Goal: Information Seeking & Learning: Learn about a topic

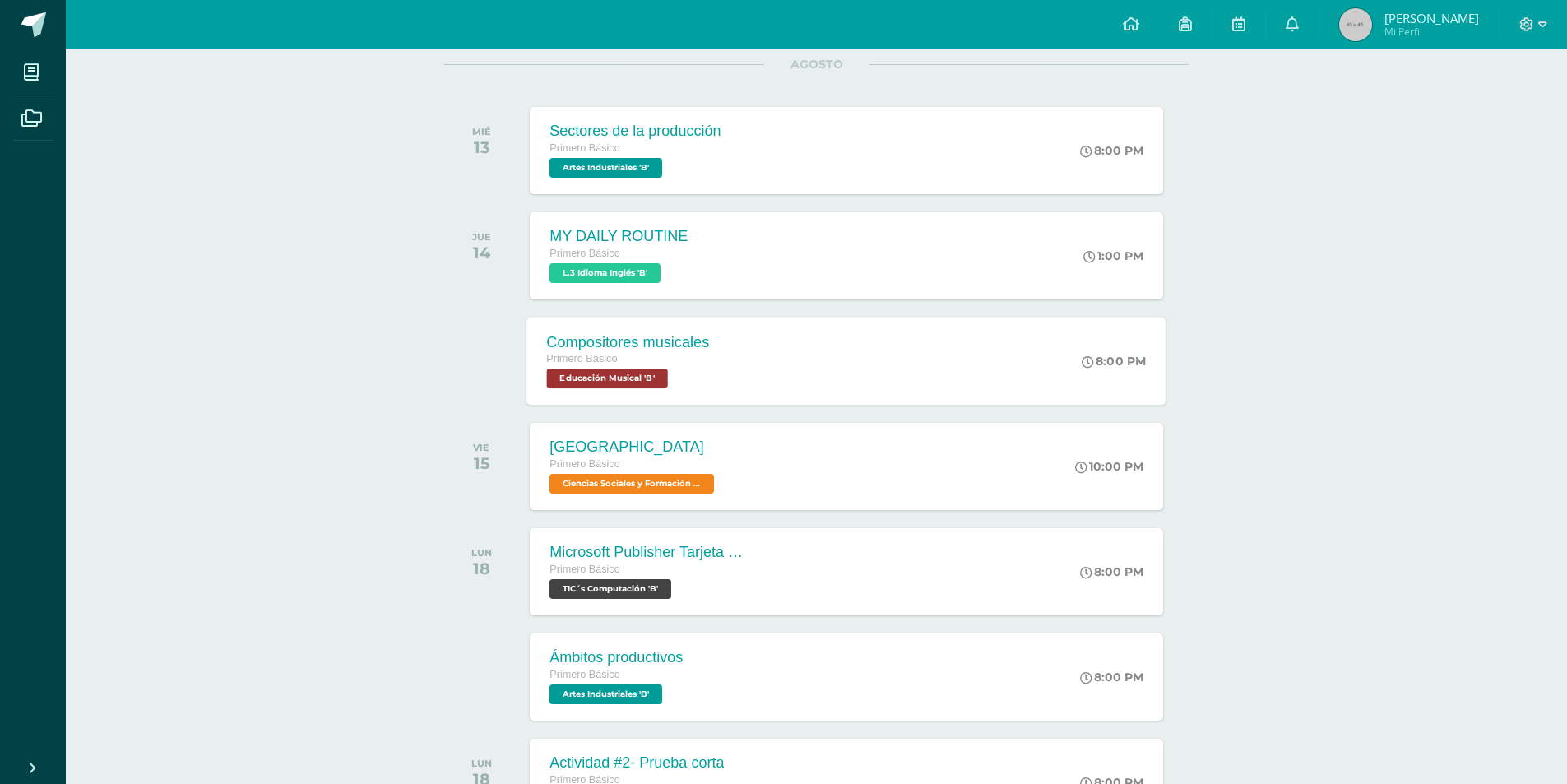
scroll to position [247, 0]
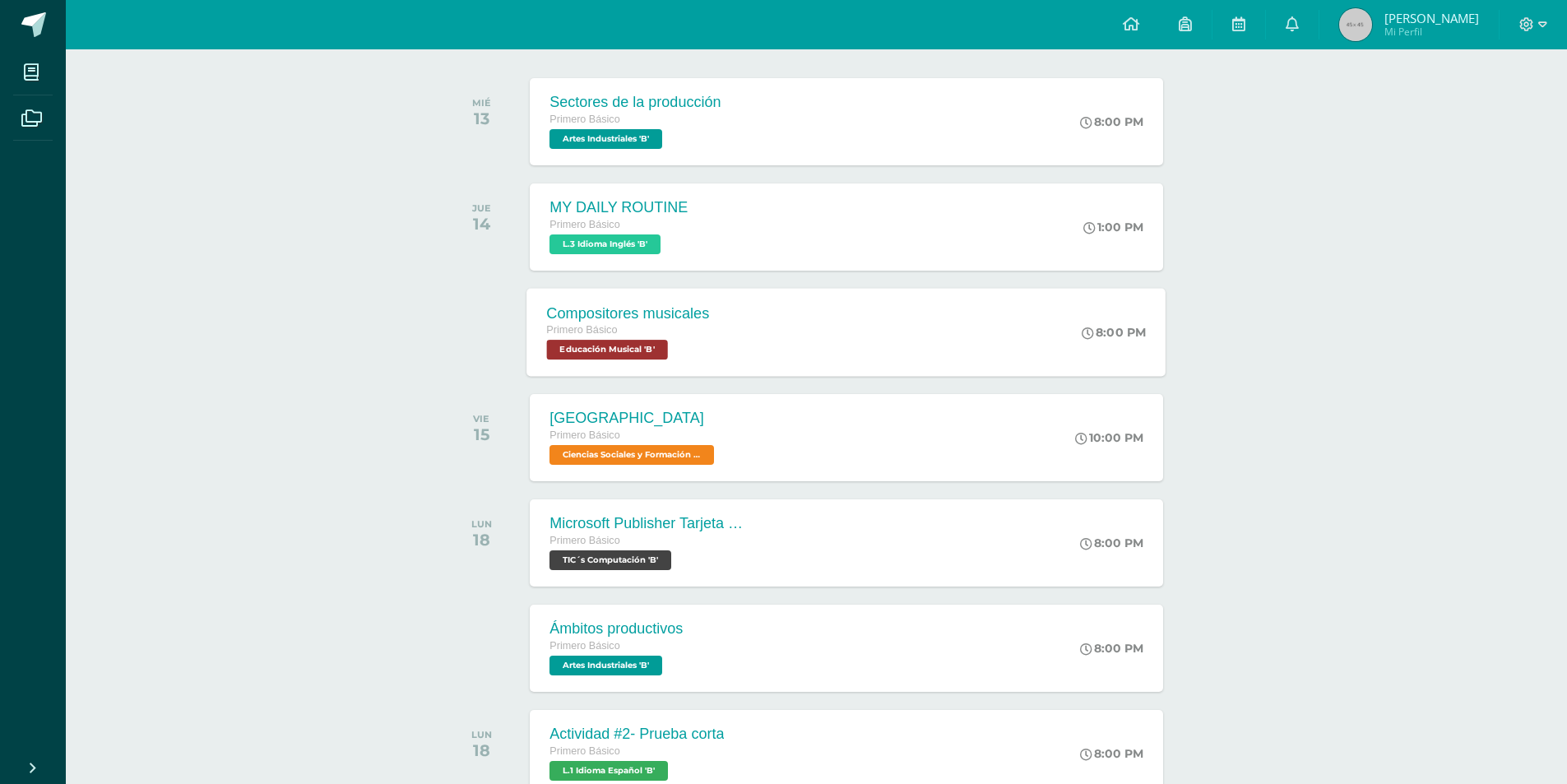
click at [678, 321] on div "Compositores musicales" at bounding box center [628, 313] width 163 height 17
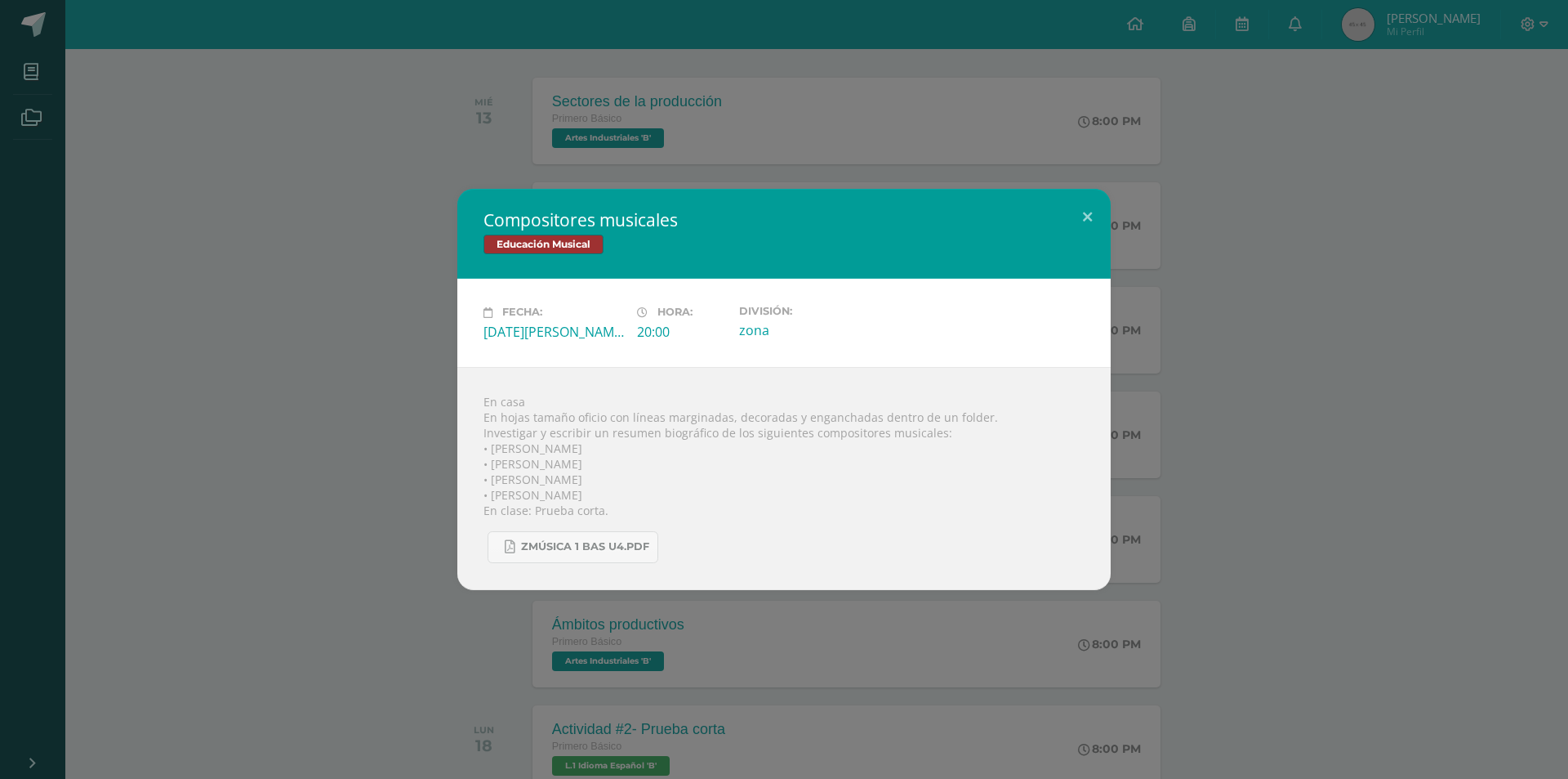
click at [472, 518] on div "En casa En hojas tamaño oficio con líneas marginadas, decoradas y enganchadas d…" at bounding box center [784, 478] width 653 height 223
click at [429, 513] on div "Compositores musicales Educación Musical Fecha: Jueves 14 de Agosto Hora: 20:00…" at bounding box center [783, 389] width 1555 height 400
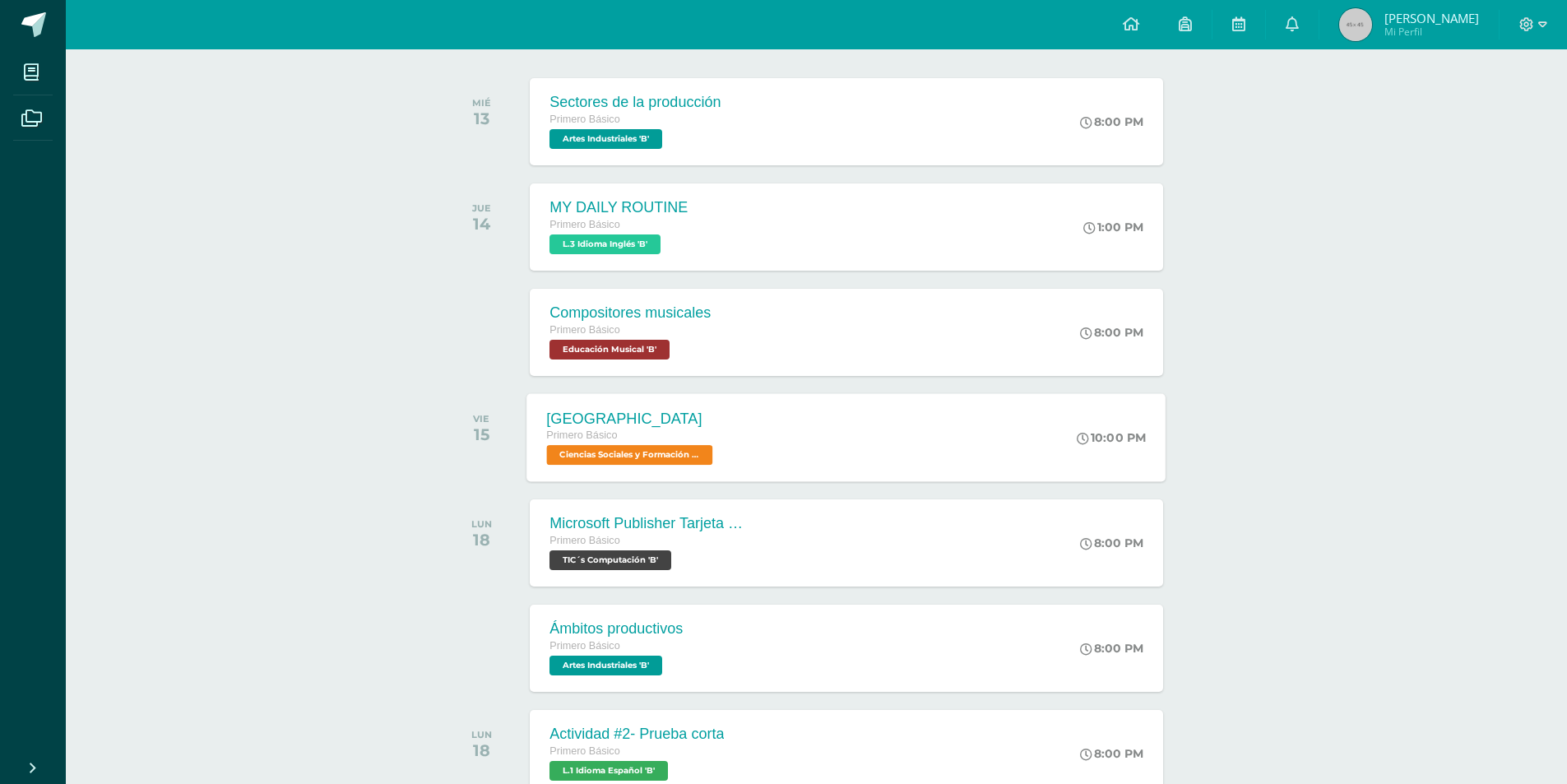
click at [538, 421] on div "Egipto Primero Básico Ciencias Sociales y Formación Ciudadana 'B'" at bounding box center [632, 437] width 209 height 88
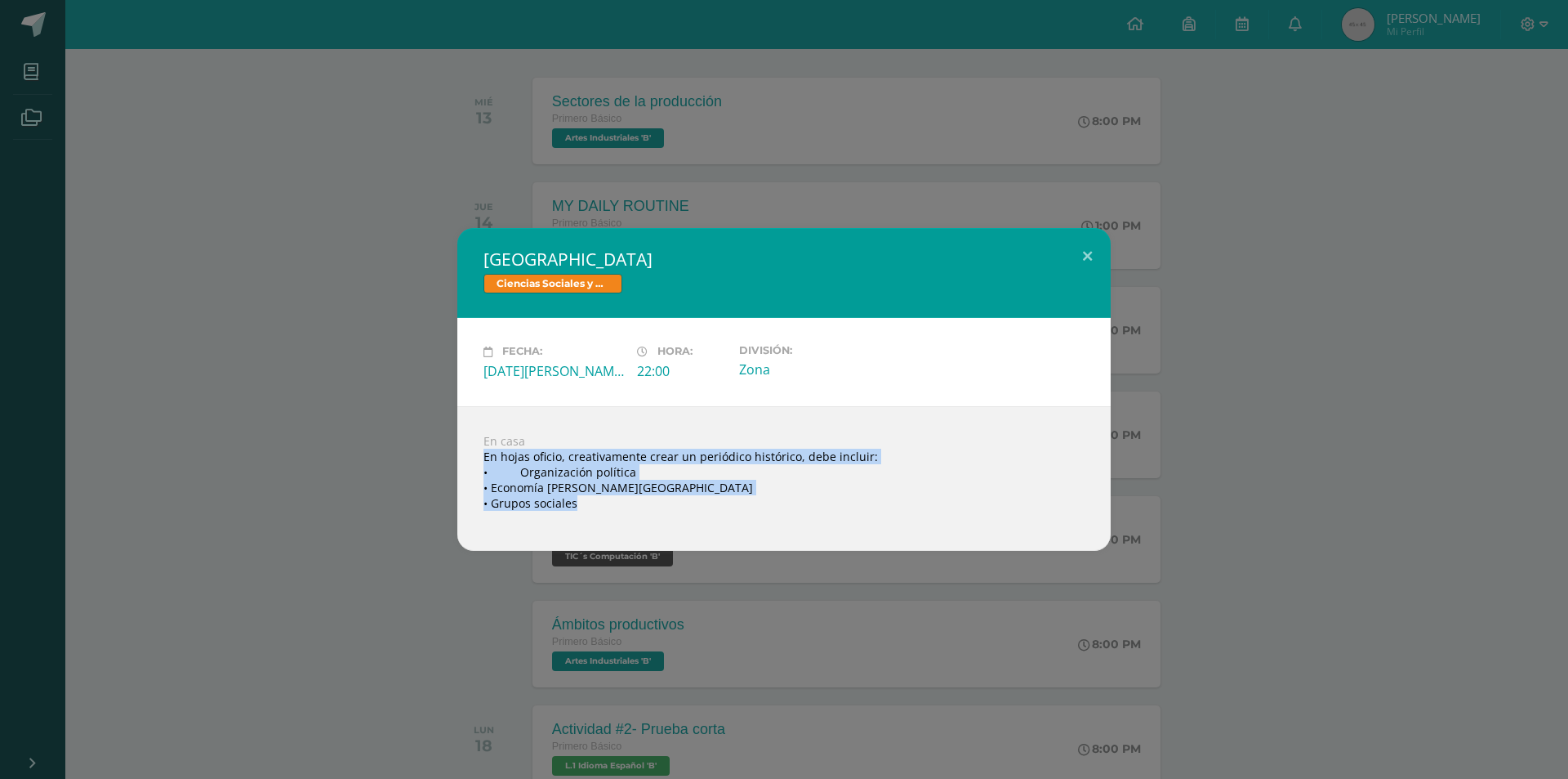
drag, startPoint x: 479, startPoint y: 457, endPoint x: 599, endPoint y: 513, distance: 132.4
click at [599, 513] on div "En casa En hojas oficio, creativamente crear un periódico histórico, debe inclu…" at bounding box center [784, 478] width 653 height 144
click at [256, 570] on div "Egipto Ciencias Sociales y Formación Ciudadana Fecha: Viernes 15 de Agosto Hora…" at bounding box center [784, 390] width 1568 height 779
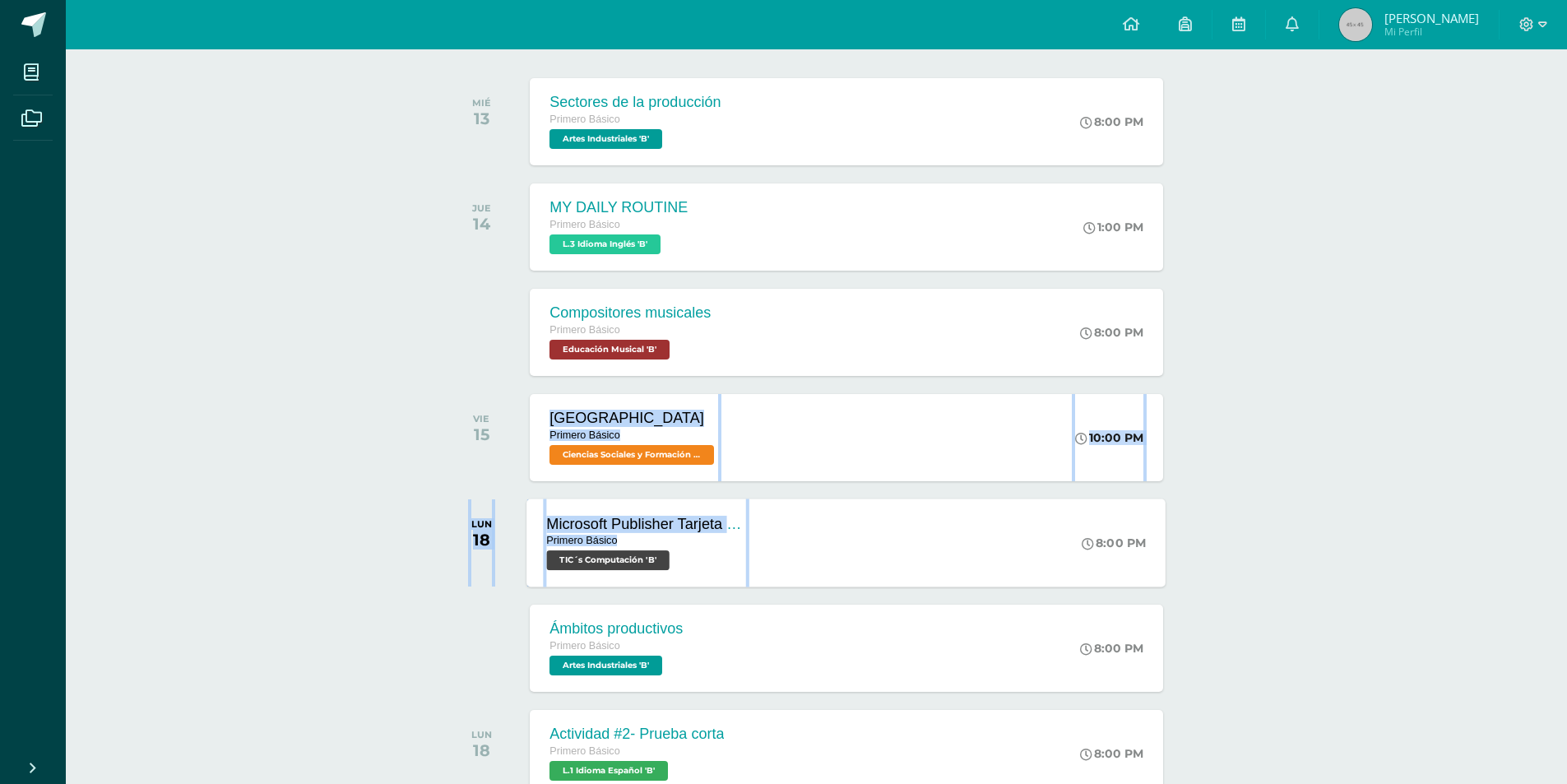
drag, startPoint x: 546, startPoint y: 406, endPoint x: 748, endPoint y: 526, distance: 235.0
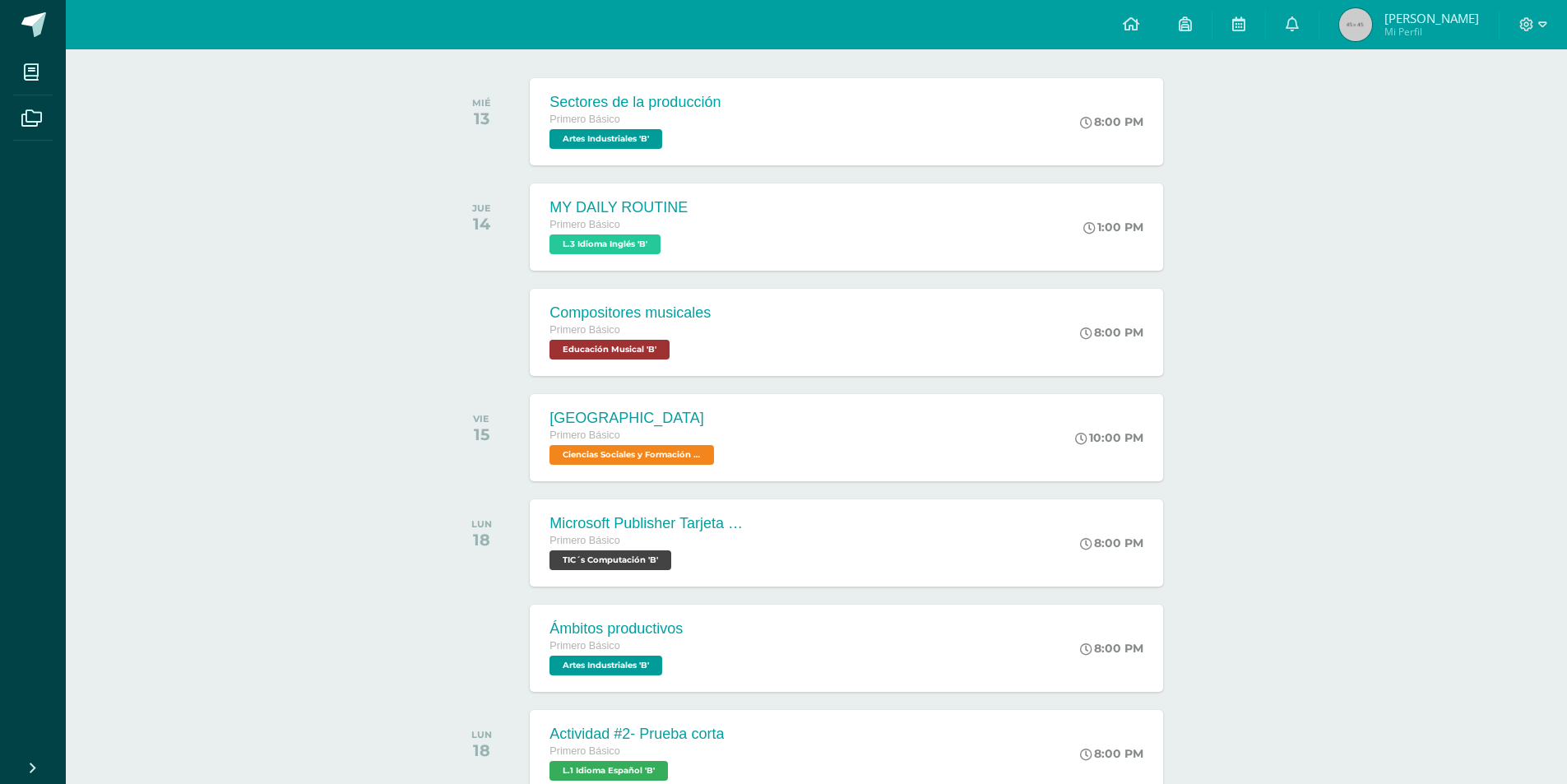
click at [584, 625] on div "Ámbitos productivos" at bounding box center [614, 628] width 135 height 17
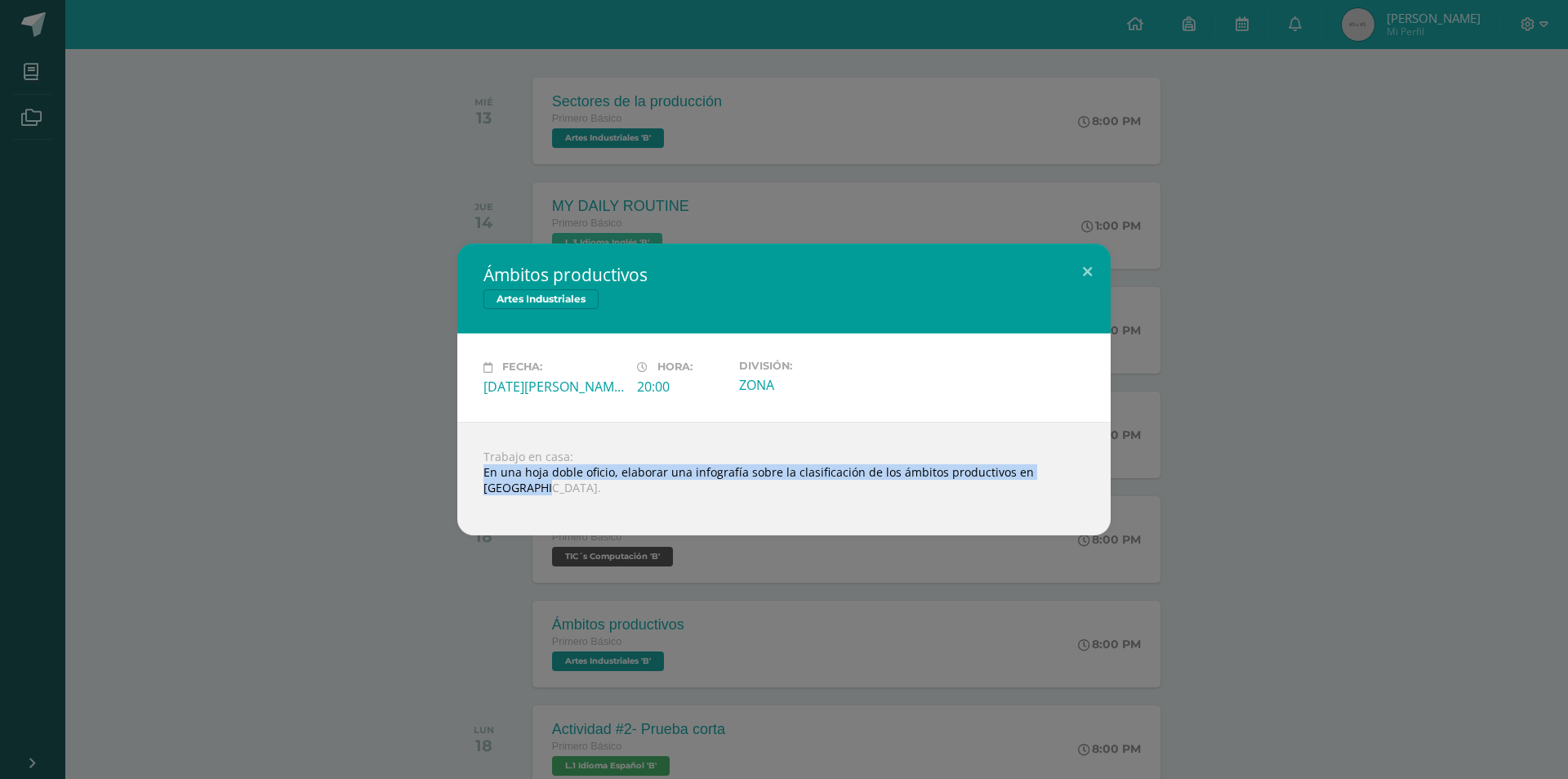
drag, startPoint x: 485, startPoint y: 477, endPoint x: 1103, endPoint y: 480, distance: 618.0
click at [1103, 480] on div "Trabajo en casa: En una hoja doble oficio, elaborar una infografía sobre la cla…" at bounding box center [784, 478] width 653 height 113
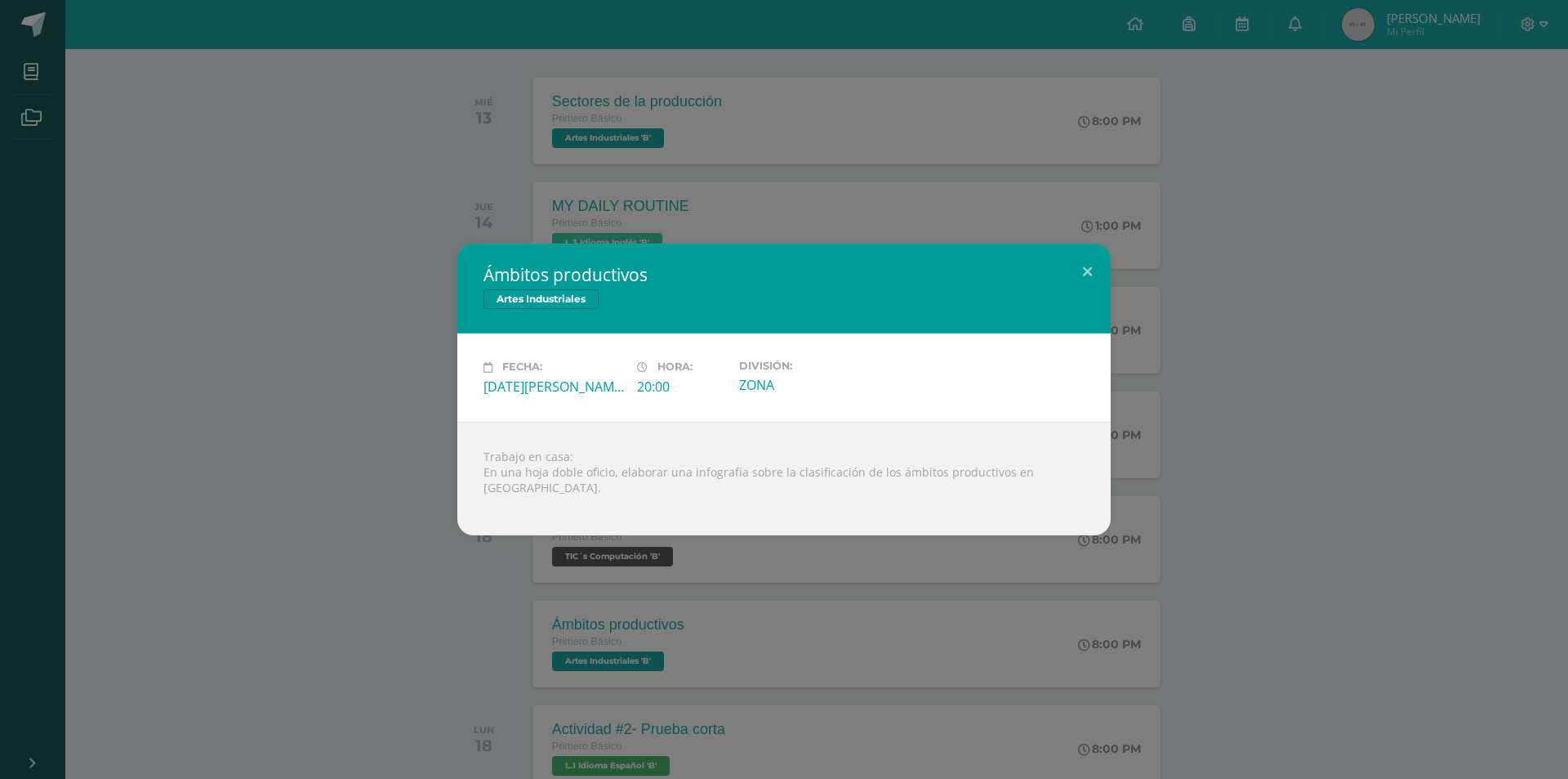
click at [1225, 472] on div "Ámbitos productivos Artes Industriales Fecha: Lunes 18 de Agosto Hora: 20:00 Di…" at bounding box center [783, 389] width 1555 height 291
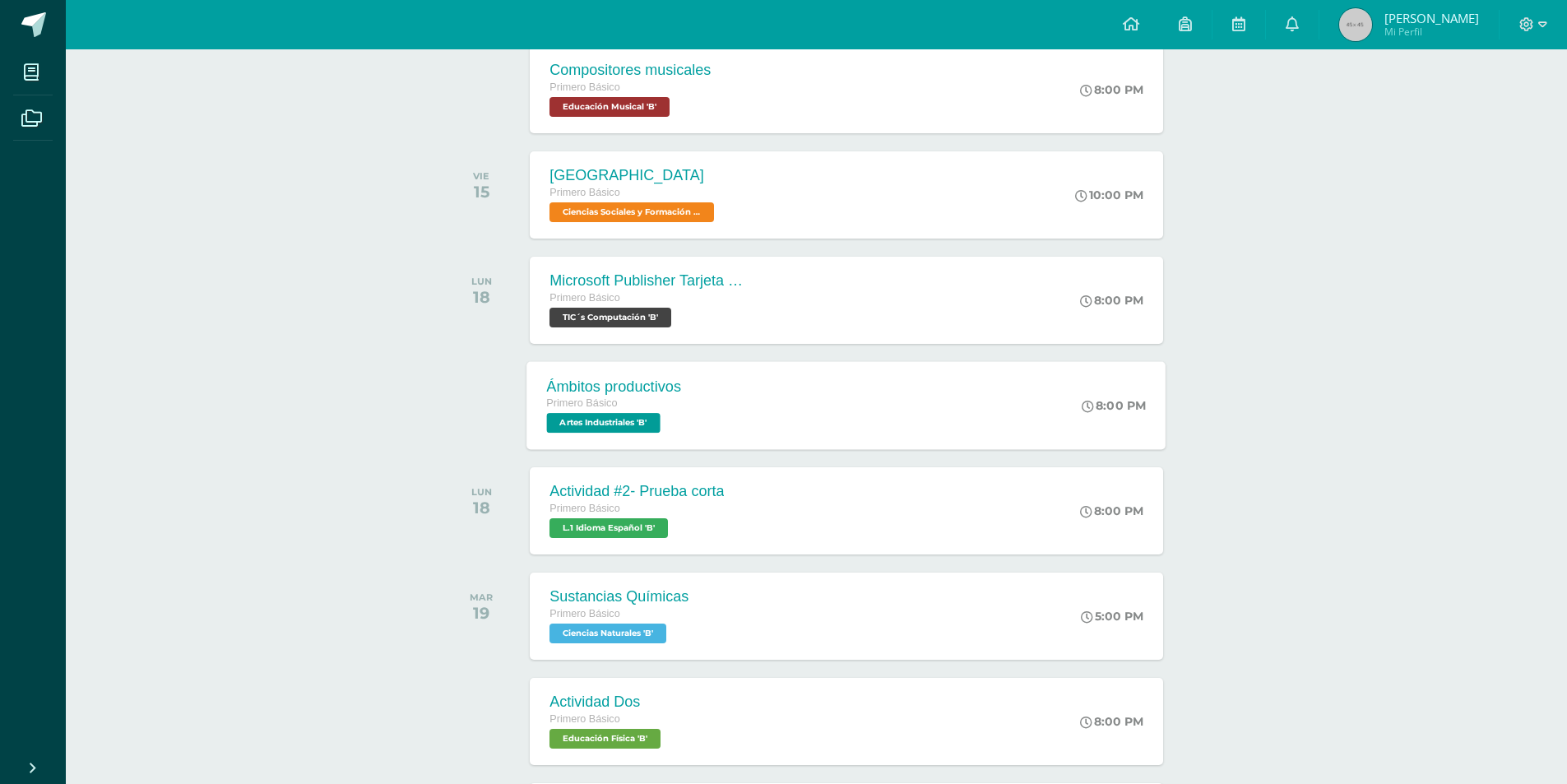
scroll to position [494, 0]
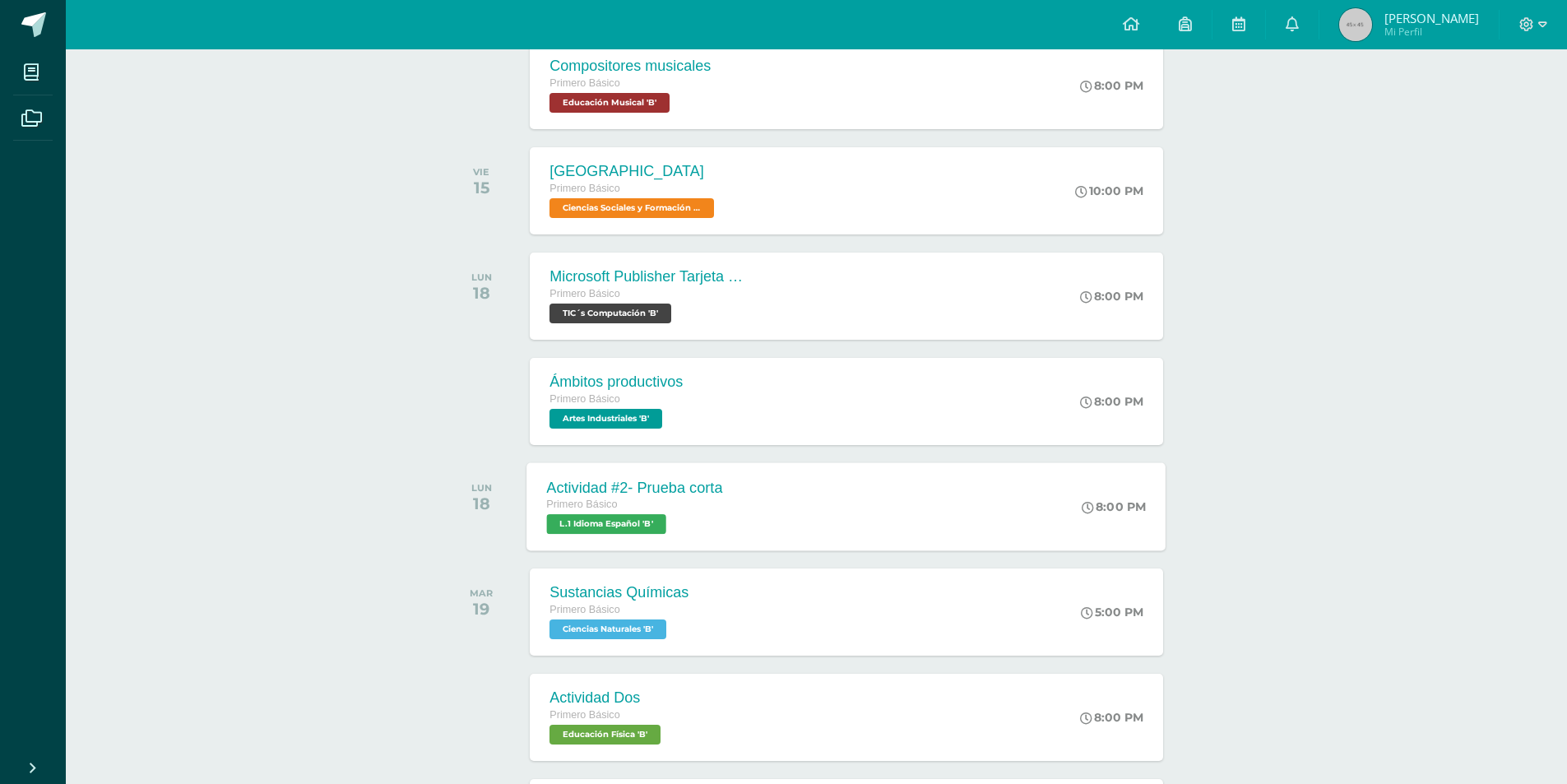
click at [567, 487] on div "Actividad #2- Prueba corta" at bounding box center [636, 486] width 176 height 17
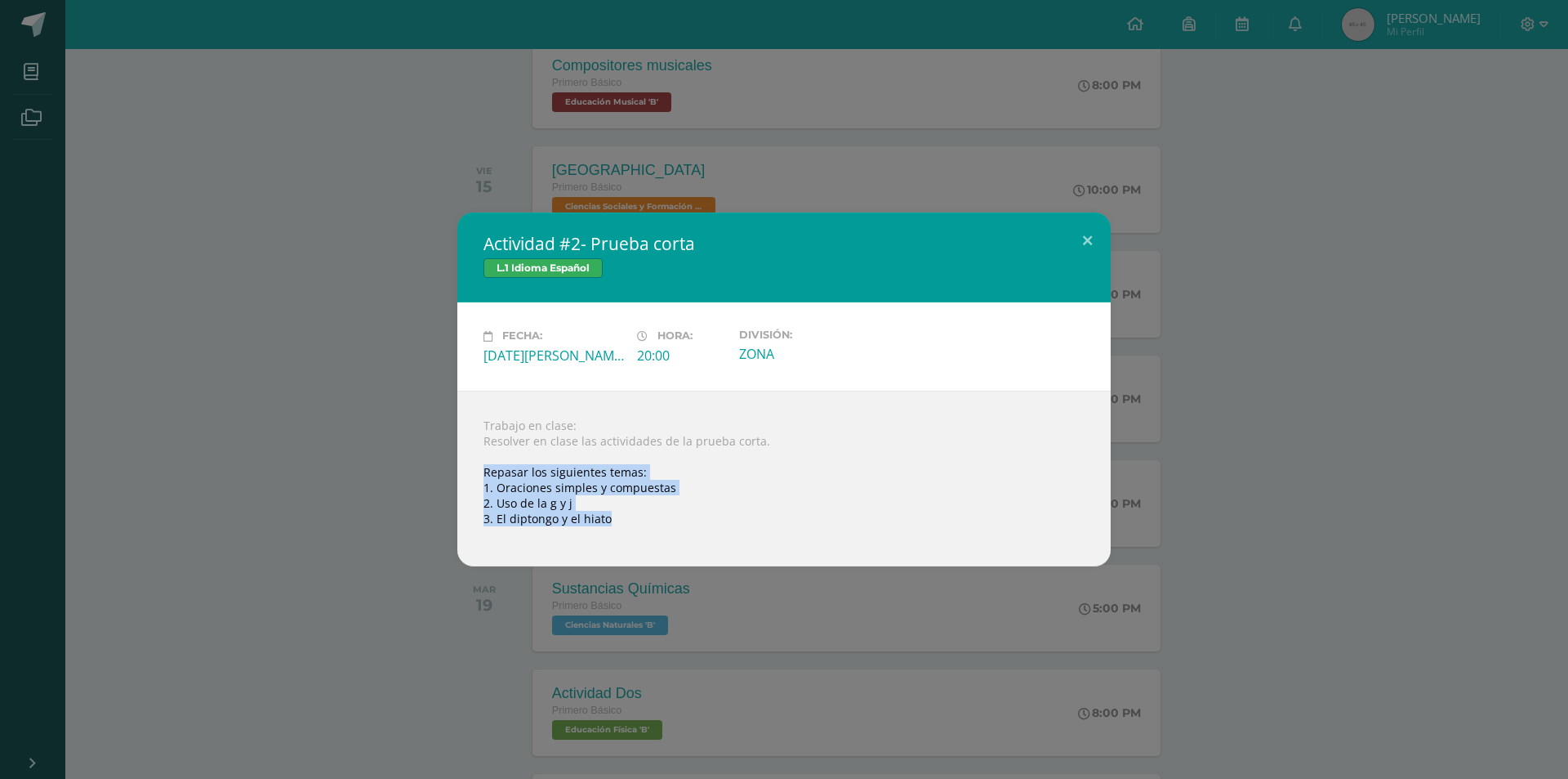
drag, startPoint x: 479, startPoint y: 478, endPoint x: 627, endPoint y: 530, distance: 156.9
click at [627, 530] on div "Trabajo en clase: Resolver en clase las actividades de la prueba corta. Repasar…" at bounding box center [784, 478] width 653 height 175
click at [430, 601] on div "Actividad #2- Prueba corta L.1 Idioma Español Fecha: Lunes 18 de Agosto Hora: 2…" at bounding box center [784, 390] width 1568 height 779
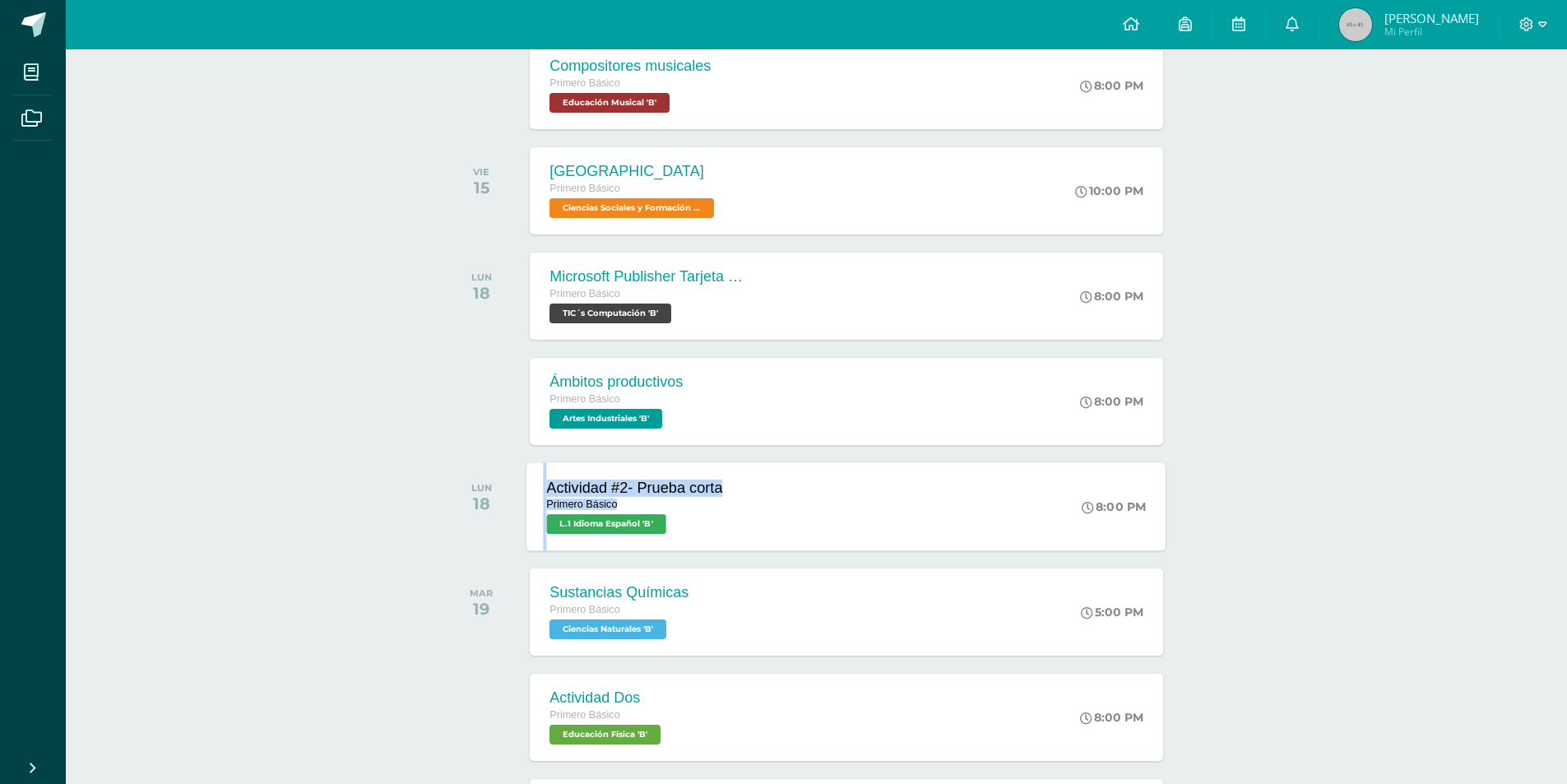
drag, startPoint x: 544, startPoint y: 488, endPoint x: 690, endPoint y: 503, distance: 146.8
click at [690, 503] on div "Actividad #2- Prueba corta Primero Básico L.1 Idioma Español 'B'" at bounding box center [636, 506] width 217 height 88
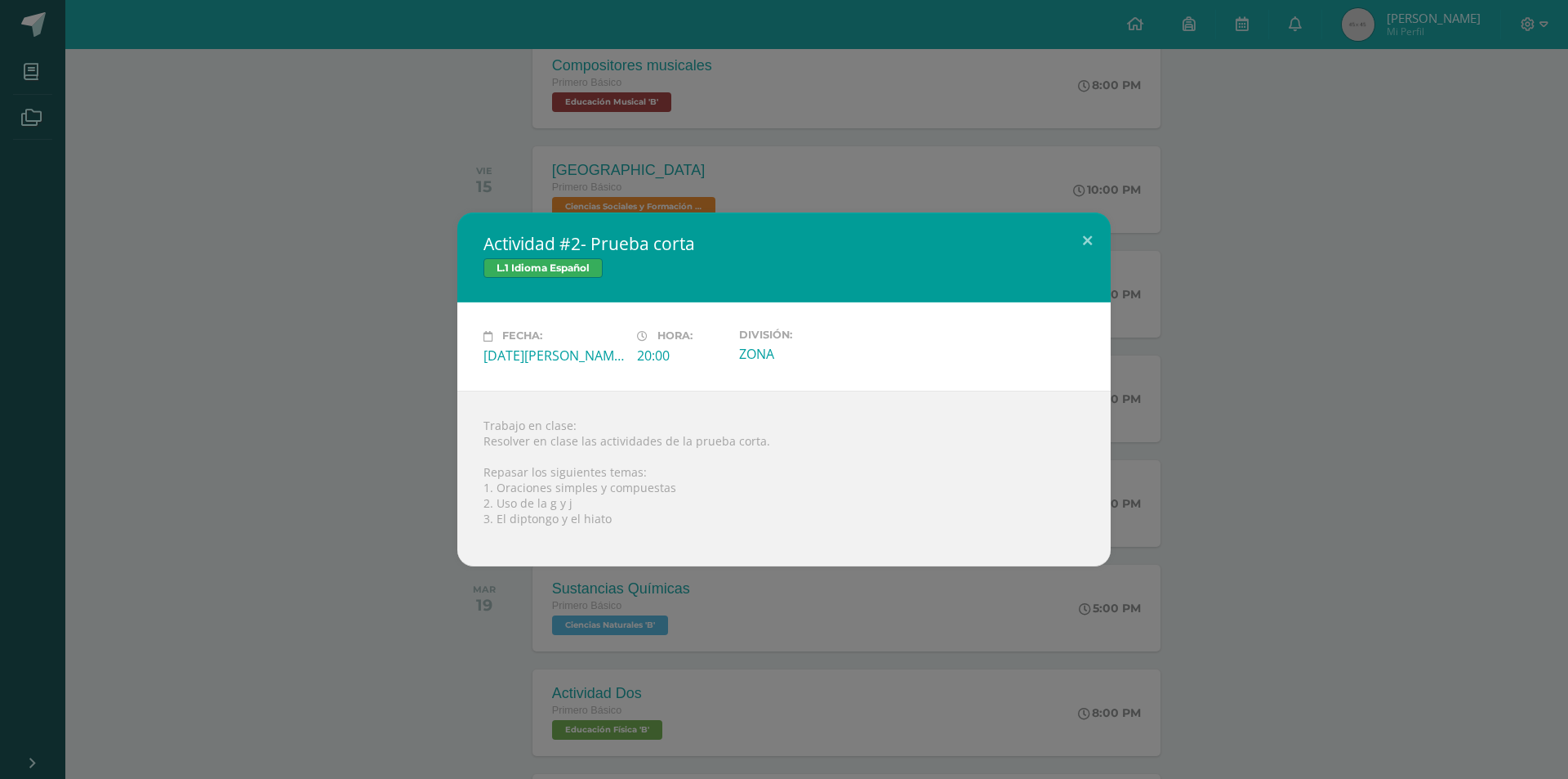
click at [302, 675] on div "Actividad #2- Prueba corta L.1 Idioma Español Fecha: Lunes 18 de Agosto Hora: 2…" at bounding box center [784, 390] width 1568 height 779
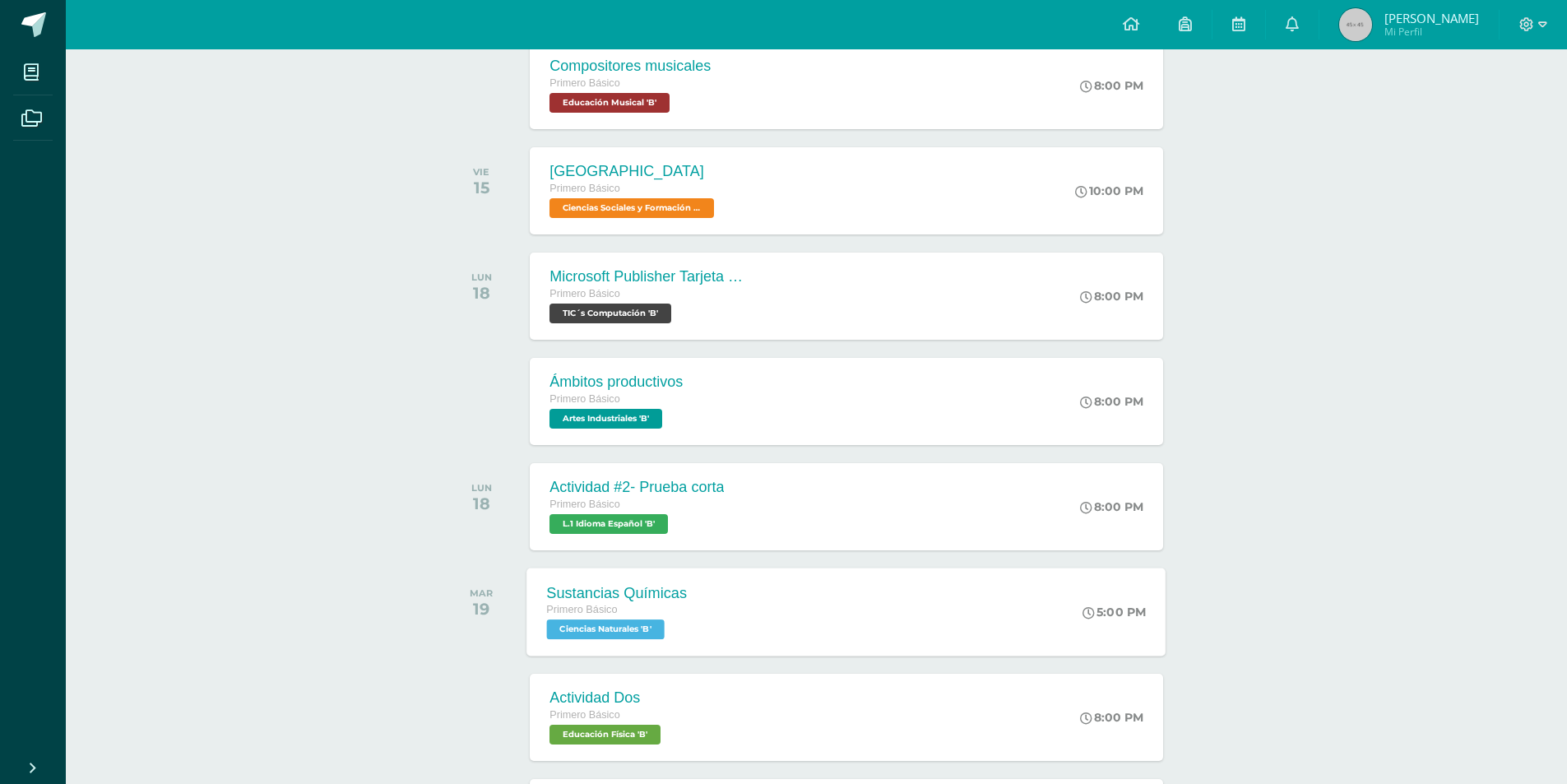
click at [570, 598] on div "Sustancias Químicas" at bounding box center [618, 592] width 141 height 17
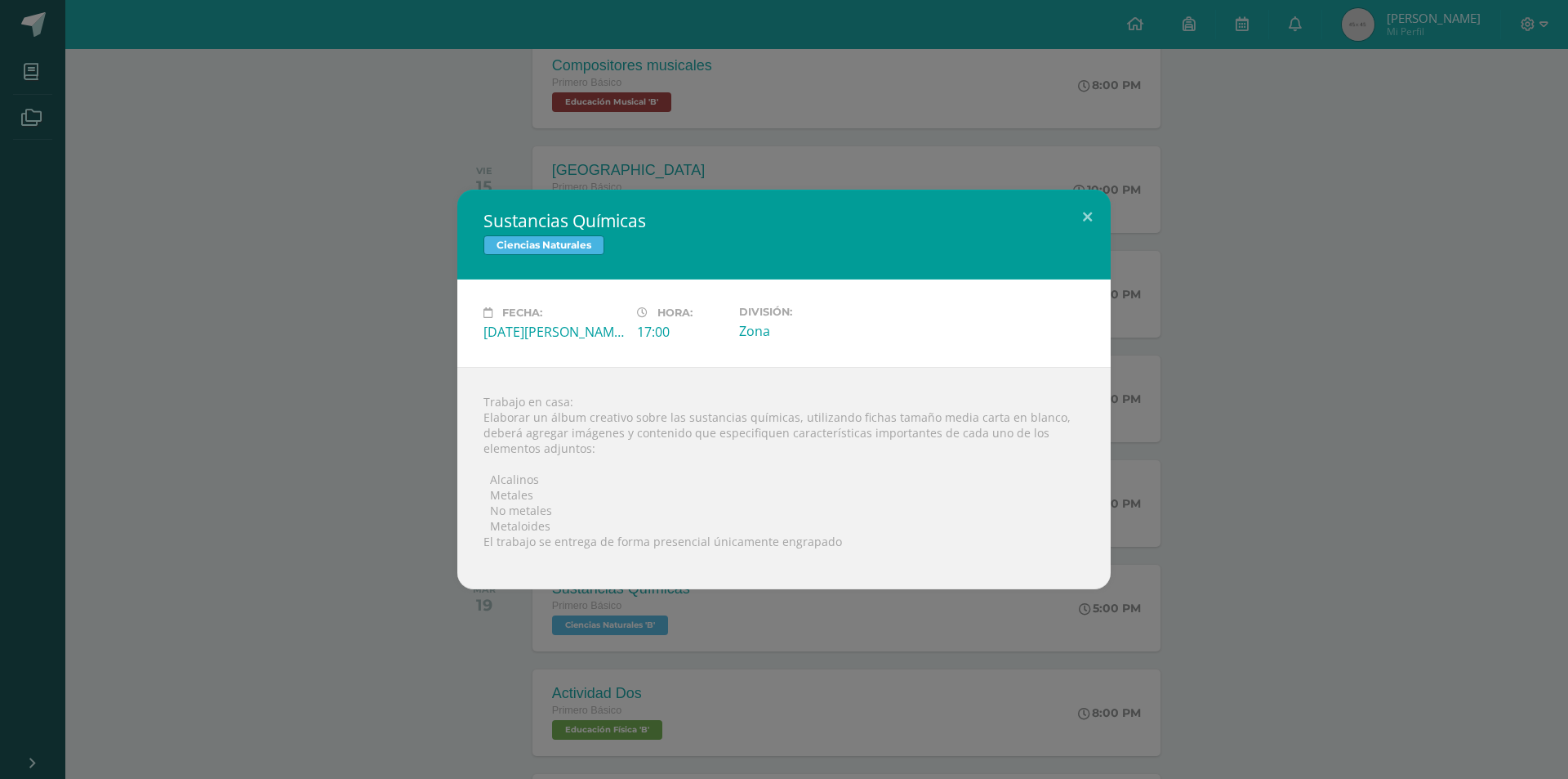
click at [337, 524] on div "Sustancias Químicas Ciencias Naturales Fecha: Martes 19 de Agosto Hora: 17:00 D…" at bounding box center [783, 389] width 1555 height 399
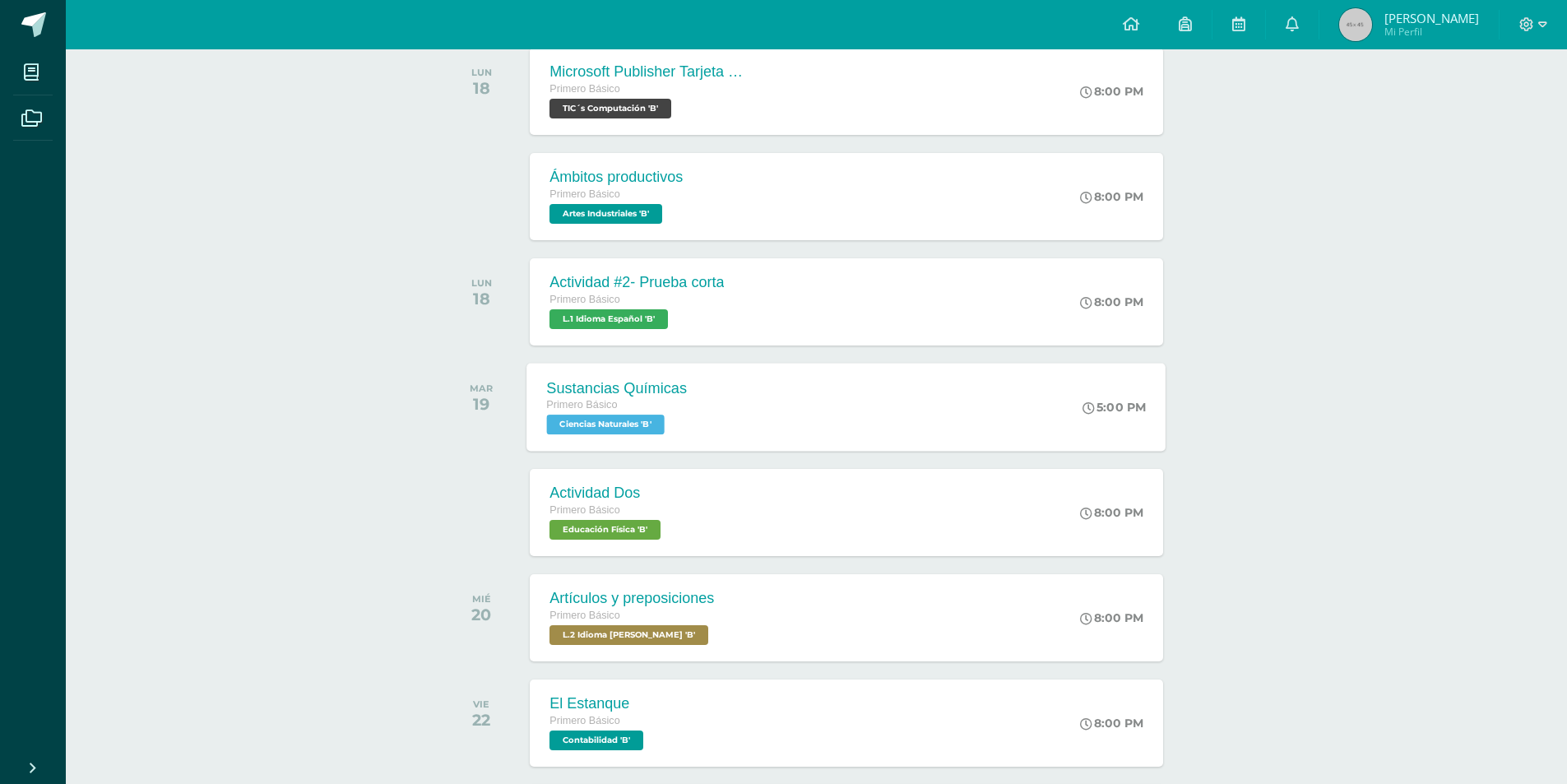
scroll to position [740, 0]
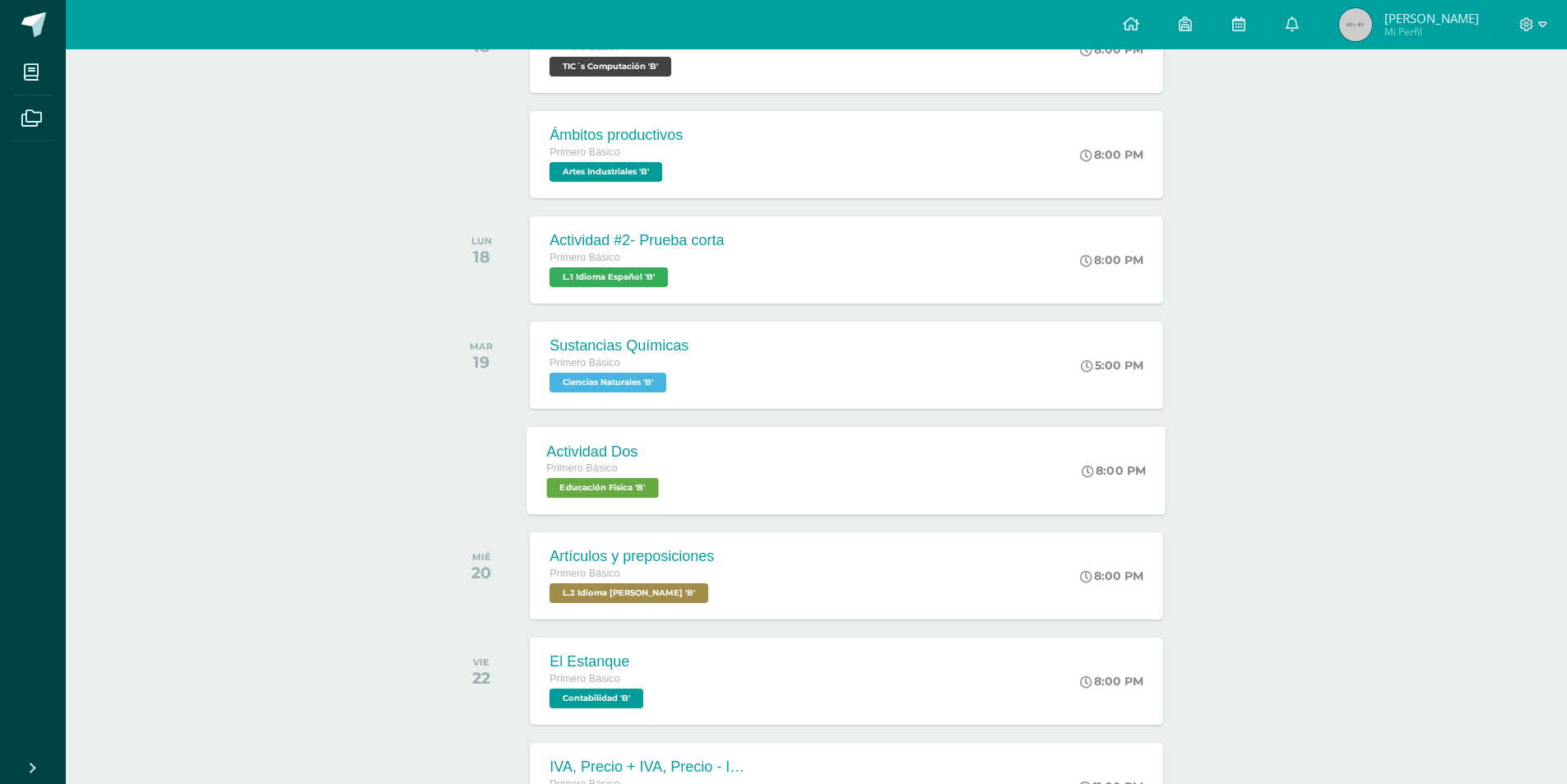
click at [568, 453] on div "Actividad Dos" at bounding box center [605, 451] width 116 height 17
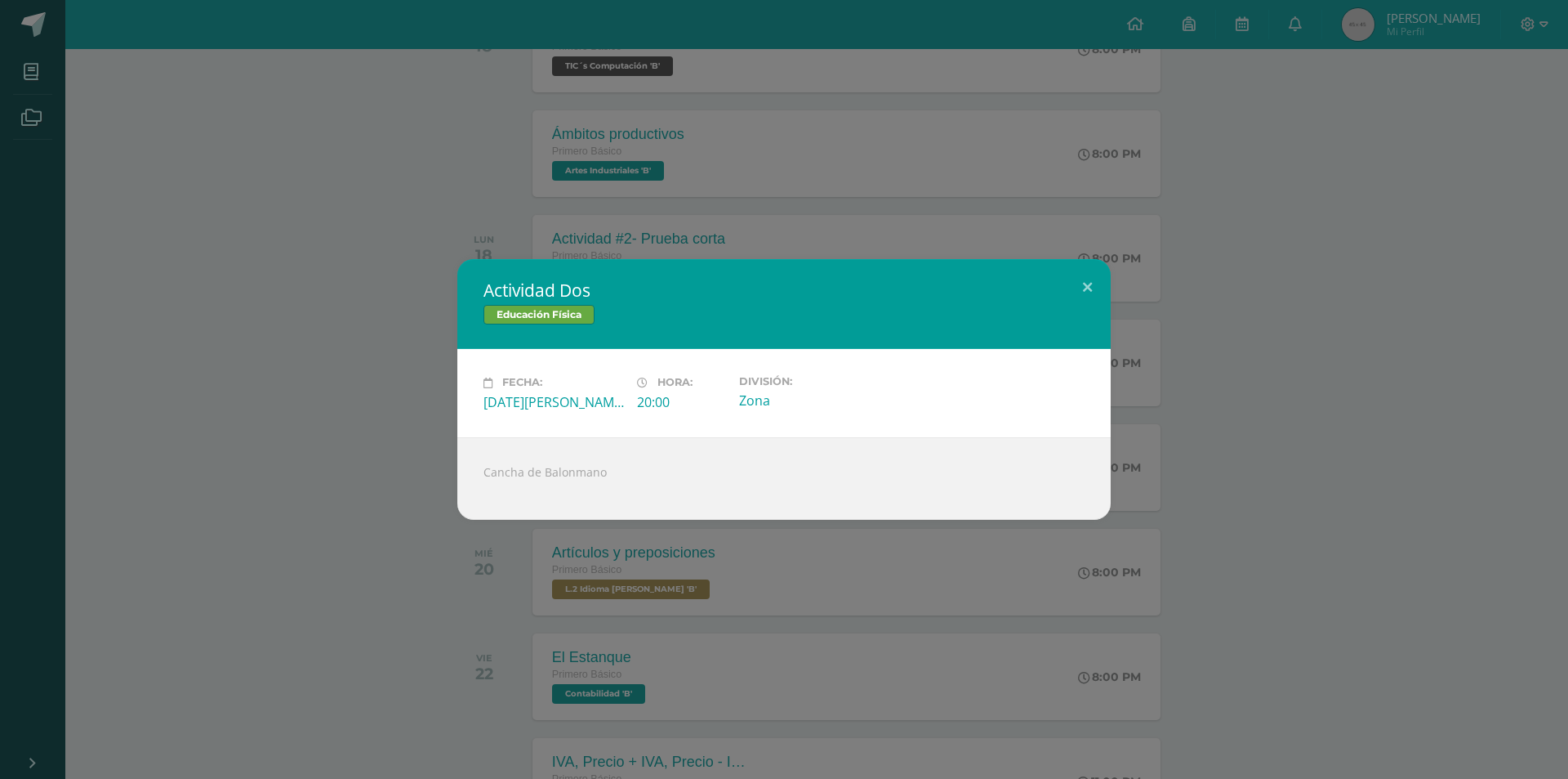
click at [434, 481] on div "Actividad Dos Educación Física Fecha: Martes 19 de Agosto Hora: 20:00 División:…" at bounding box center [783, 390] width 1555 height 260
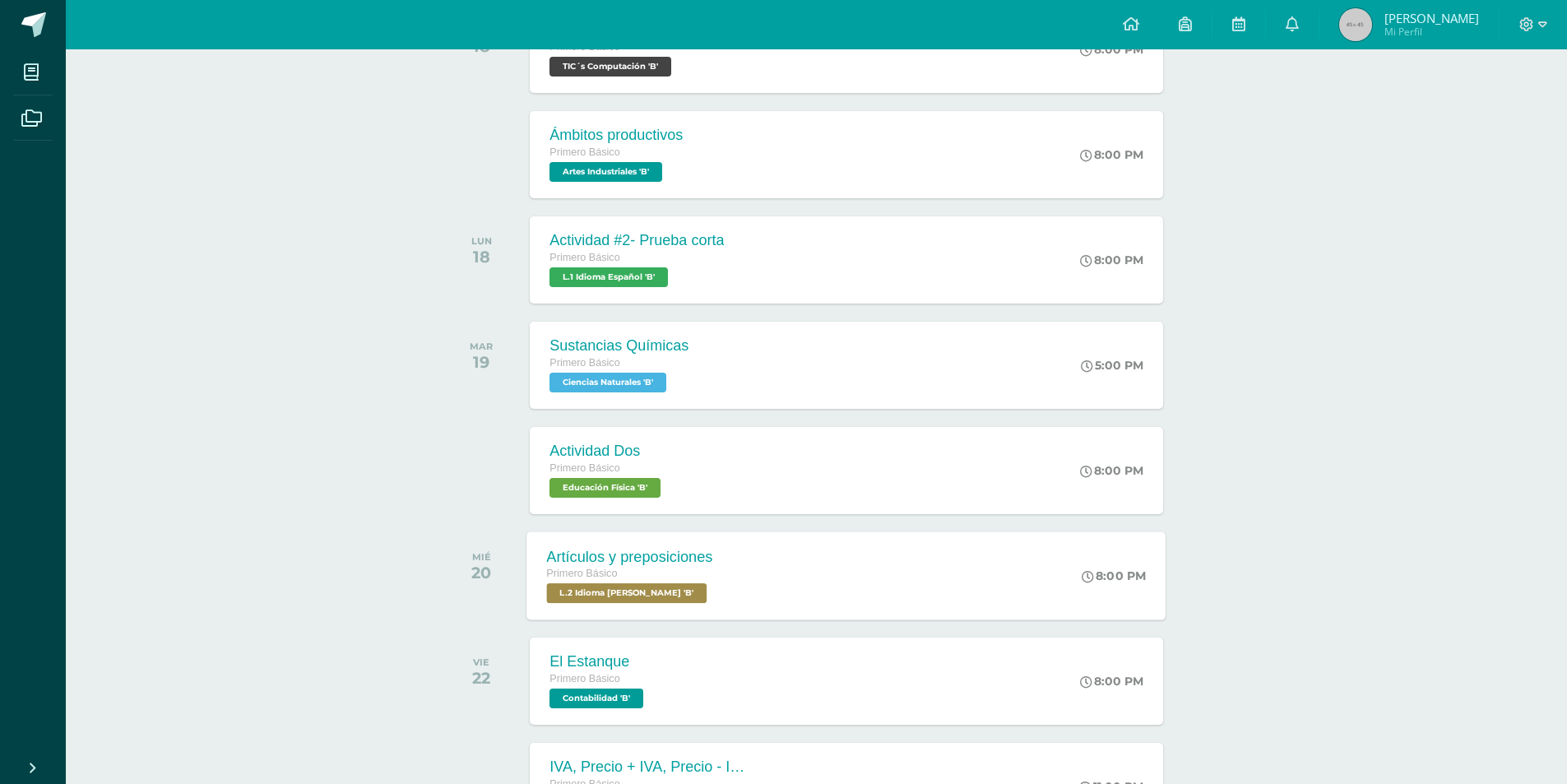
click at [604, 572] on span "Primero Básico" at bounding box center [582, 573] width 70 height 12
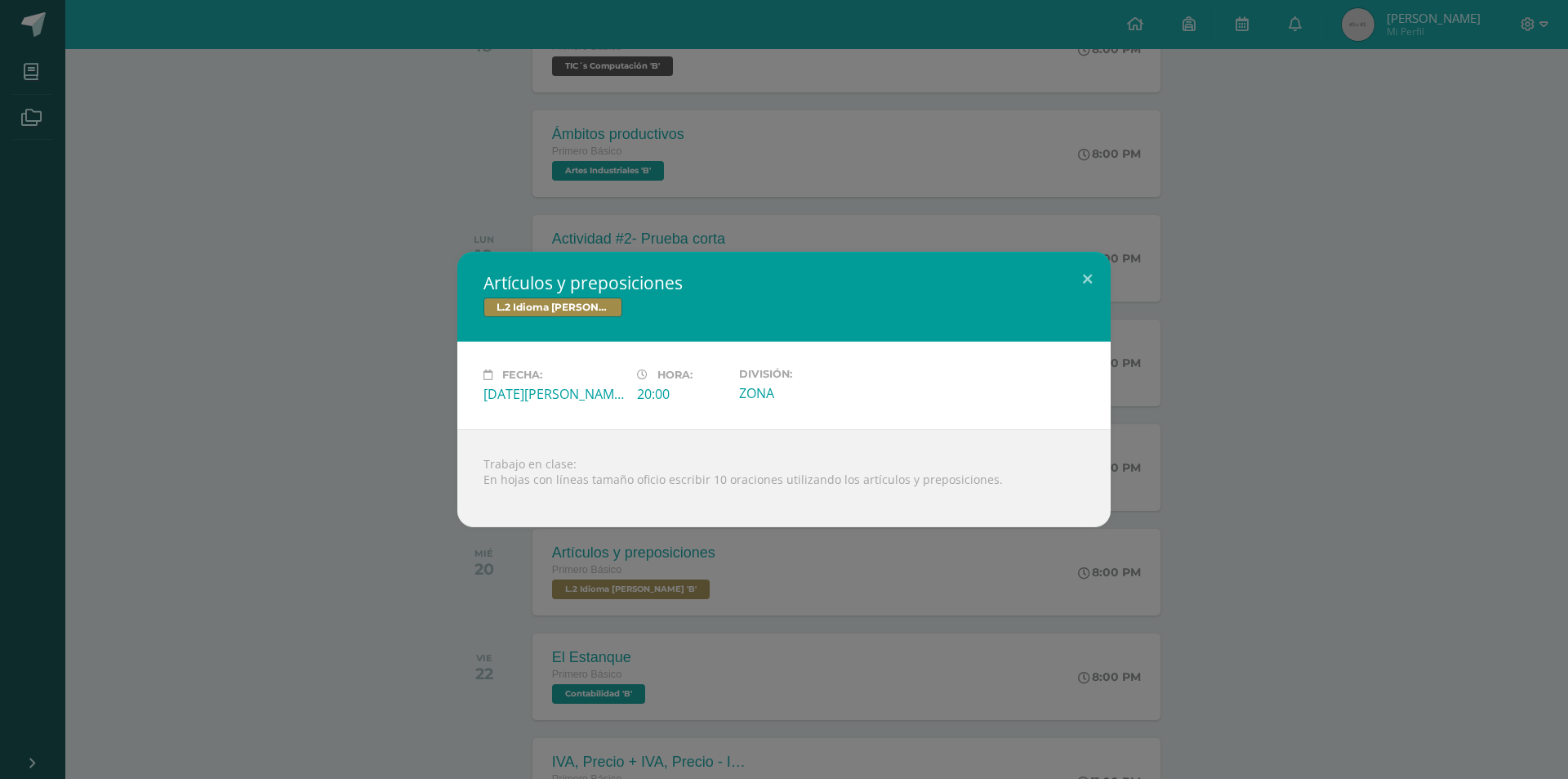
click at [457, 580] on div "Artículos y preposiciones L.2 Idioma Maya Kaqchikel Fecha: Miércoles 20 de Agos…" at bounding box center [784, 390] width 1568 height 779
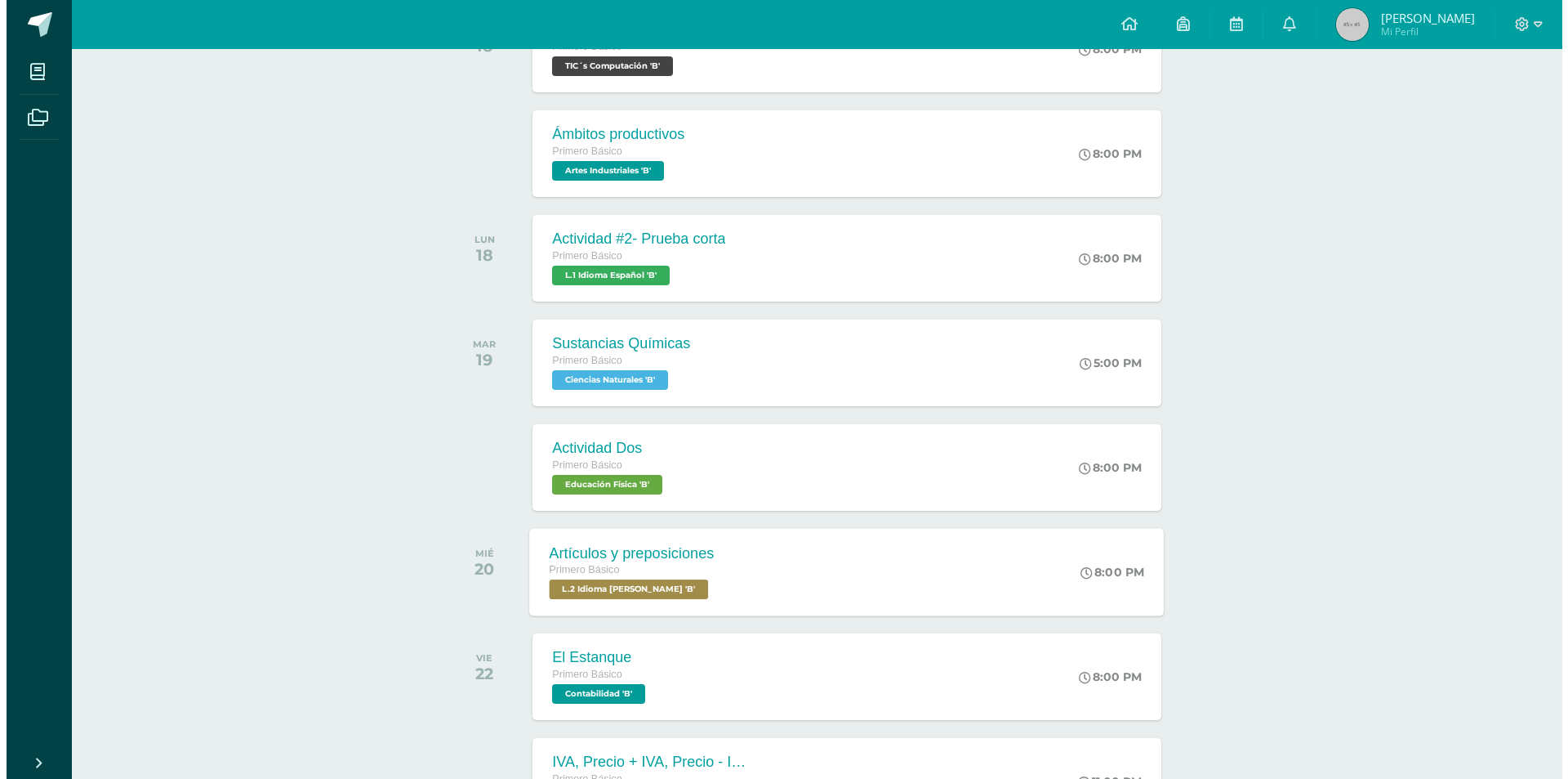
scroll to position [817, 0]
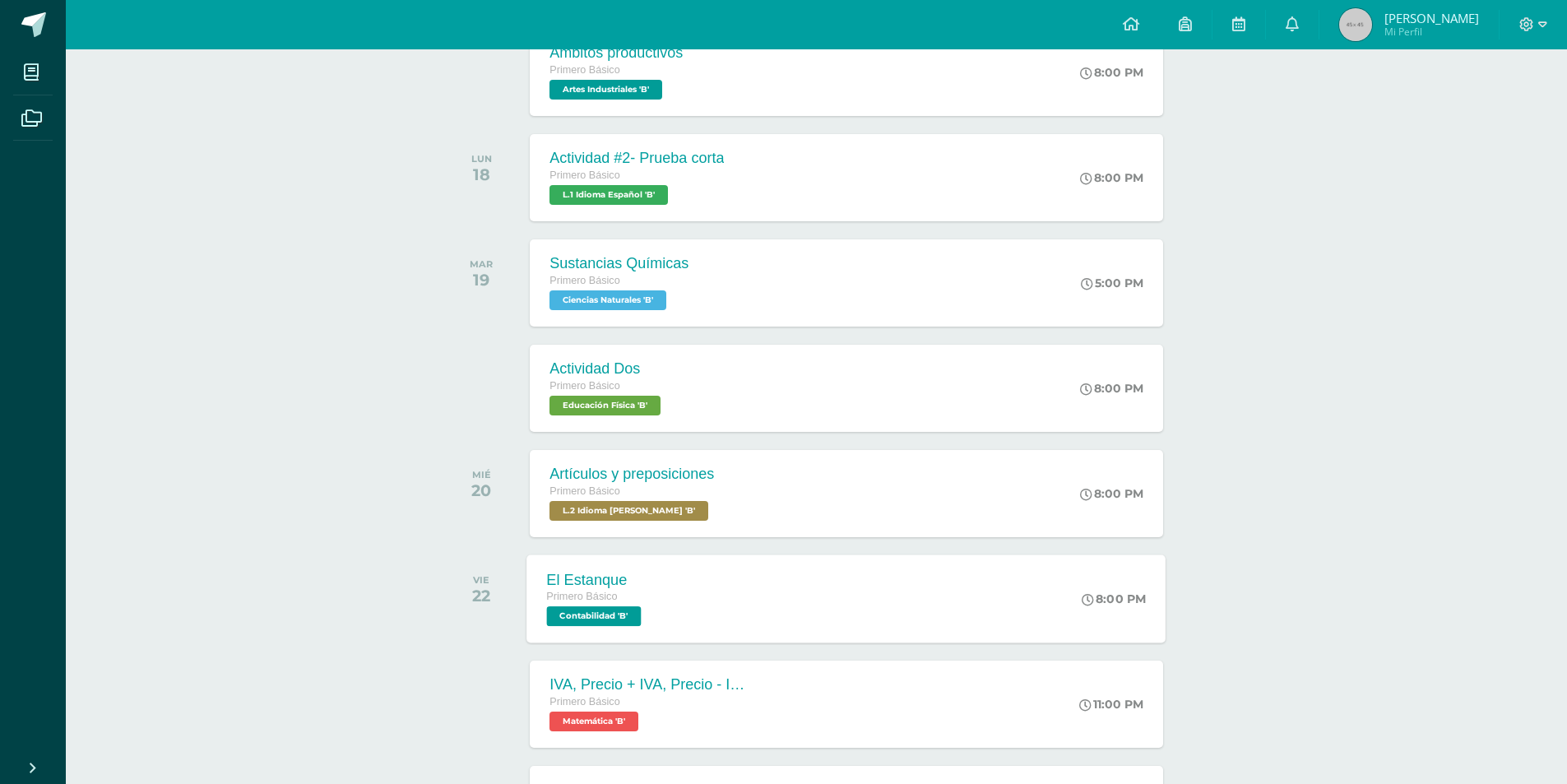
click at [568, 576] on div "El Estanque" at bounding box center [596, 579] width 99 height 17
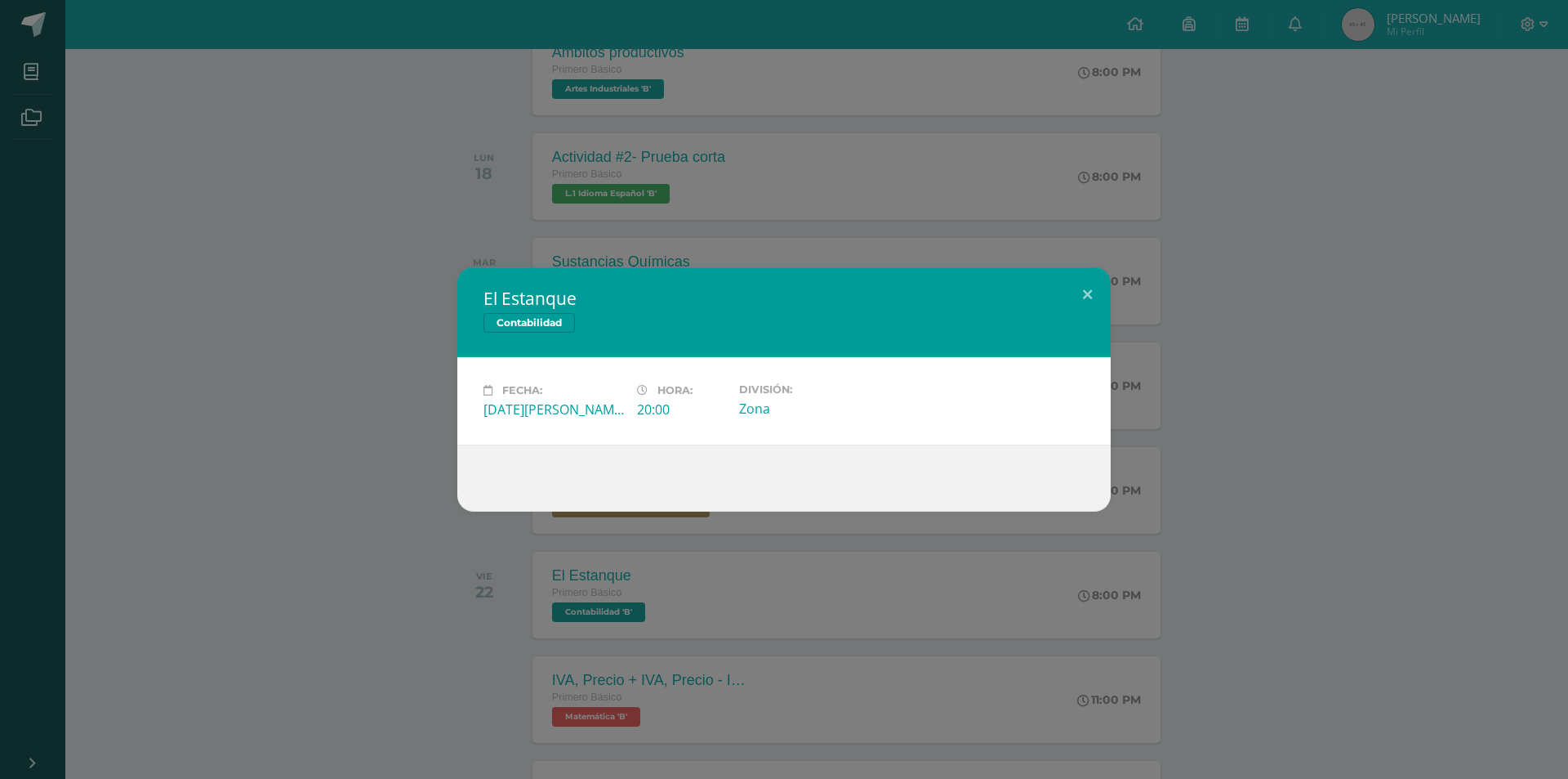
click at [455, 513] on div "El Estanque Contabilidad Fecha: Viernes 22 de Agosto Hora: 20:00 División: Zona" at bounding box center [784, 390] width 1568 height 779
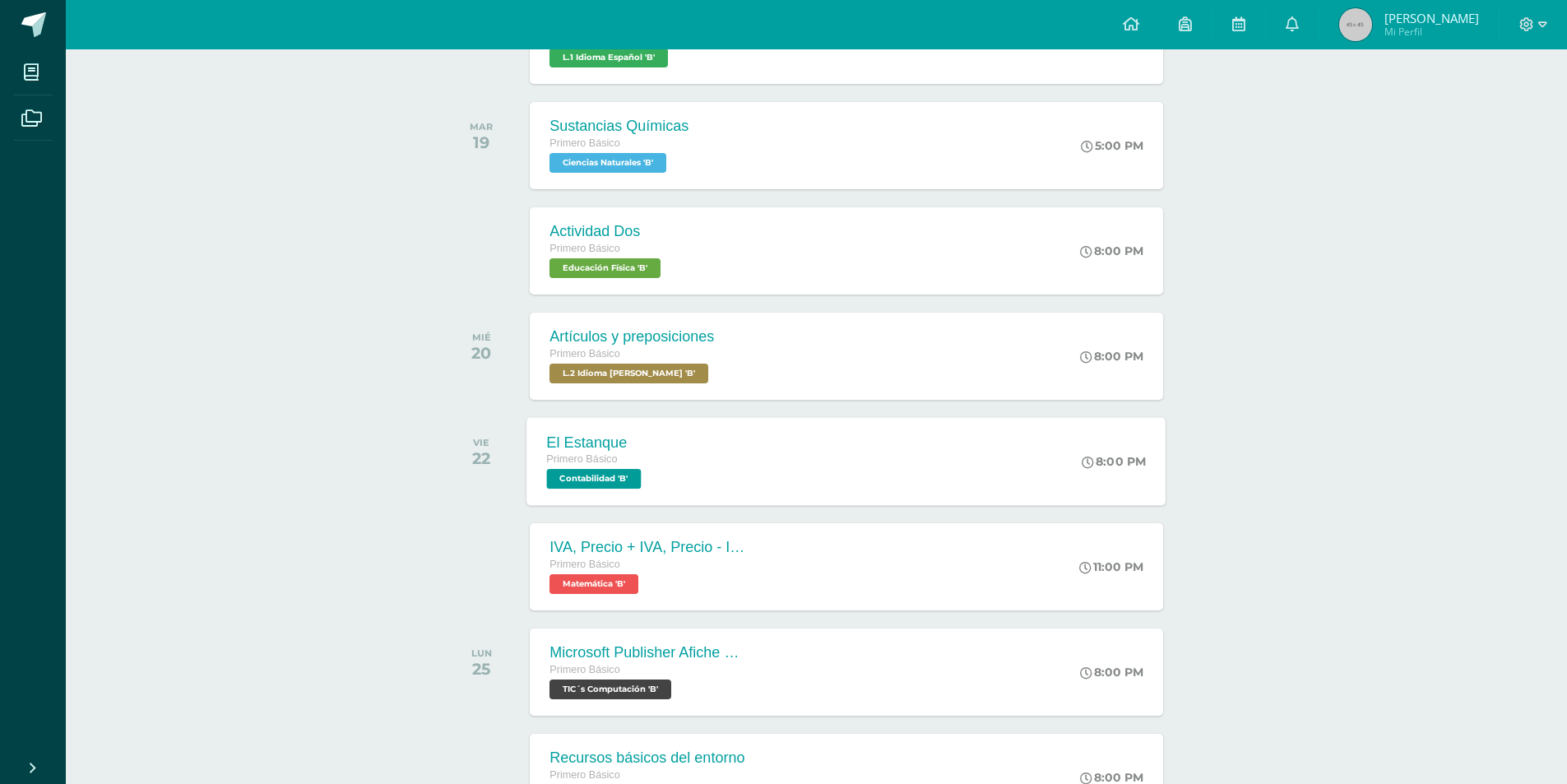
scroll to position [987, 0]
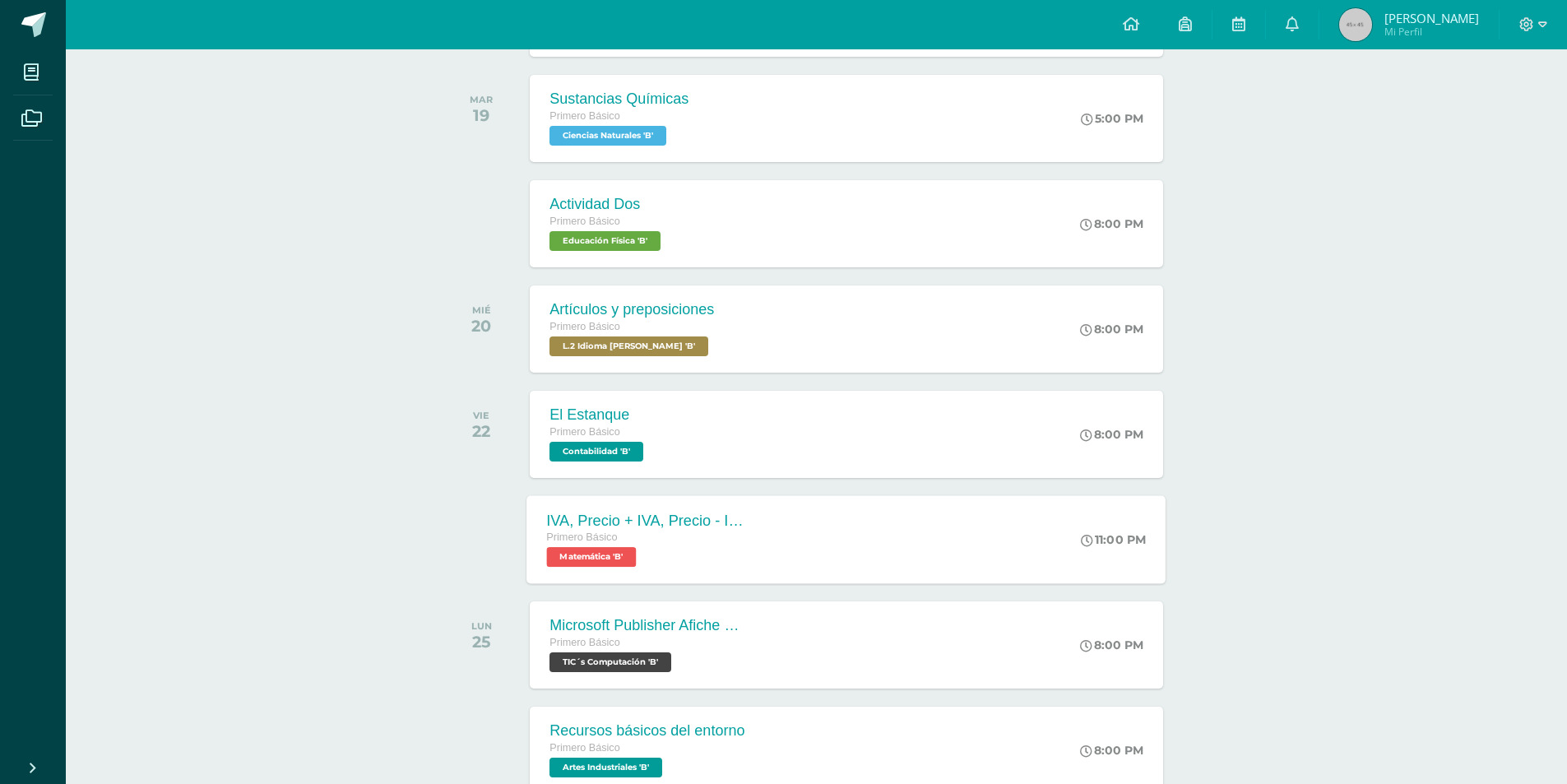
click at [582, 515] on div "IVA, Precio + IVA, Precio - IVA" at bounding box center [646, 519] width 199 height 17
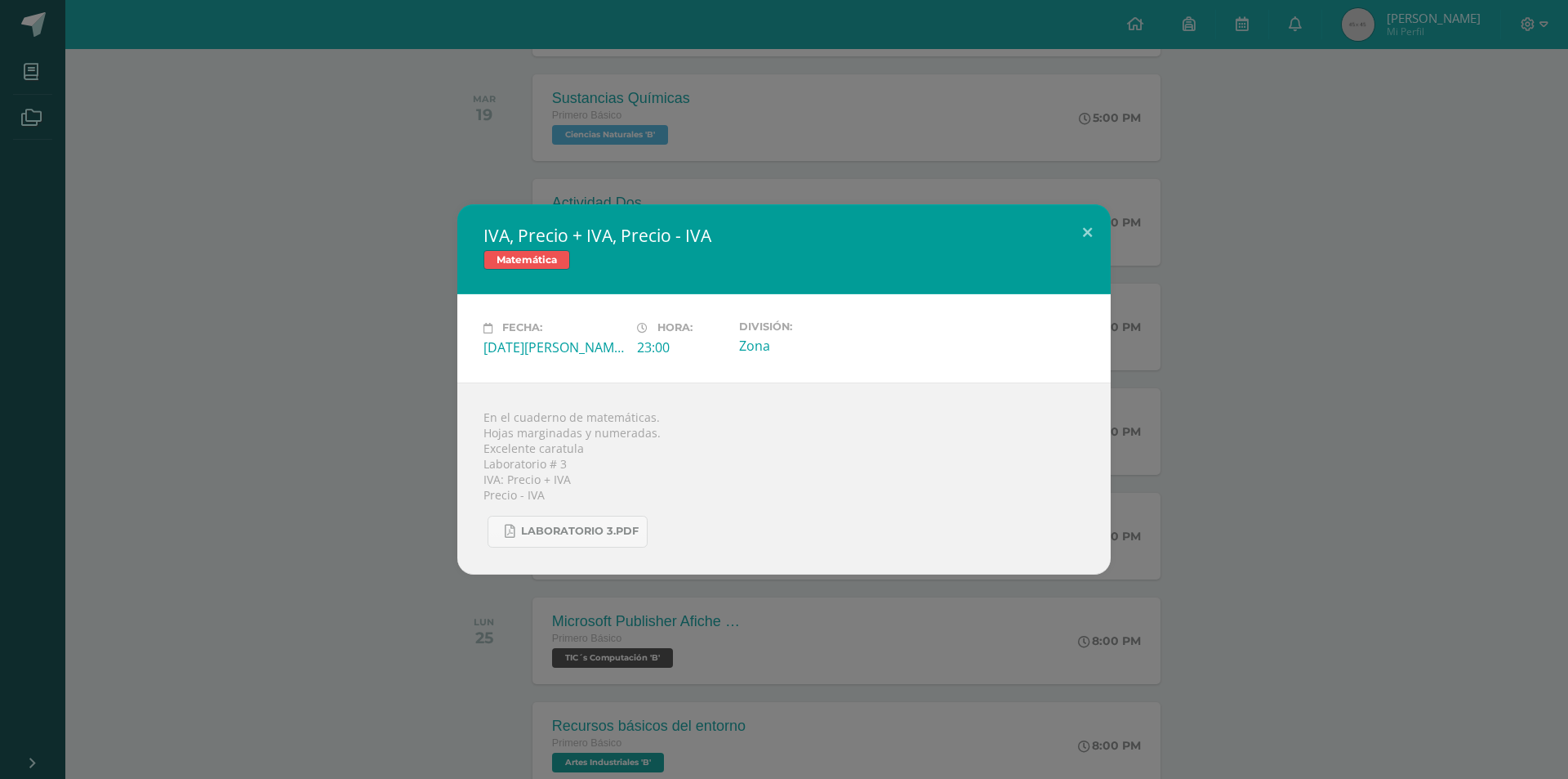
click at [395, 589] on div "IVA, Precio + IVA, Precio - IVA Matemática Fecha: Viernes 22 de Agosto Hora: 23…" at bounding box center [784, 390] width 1568 height 779
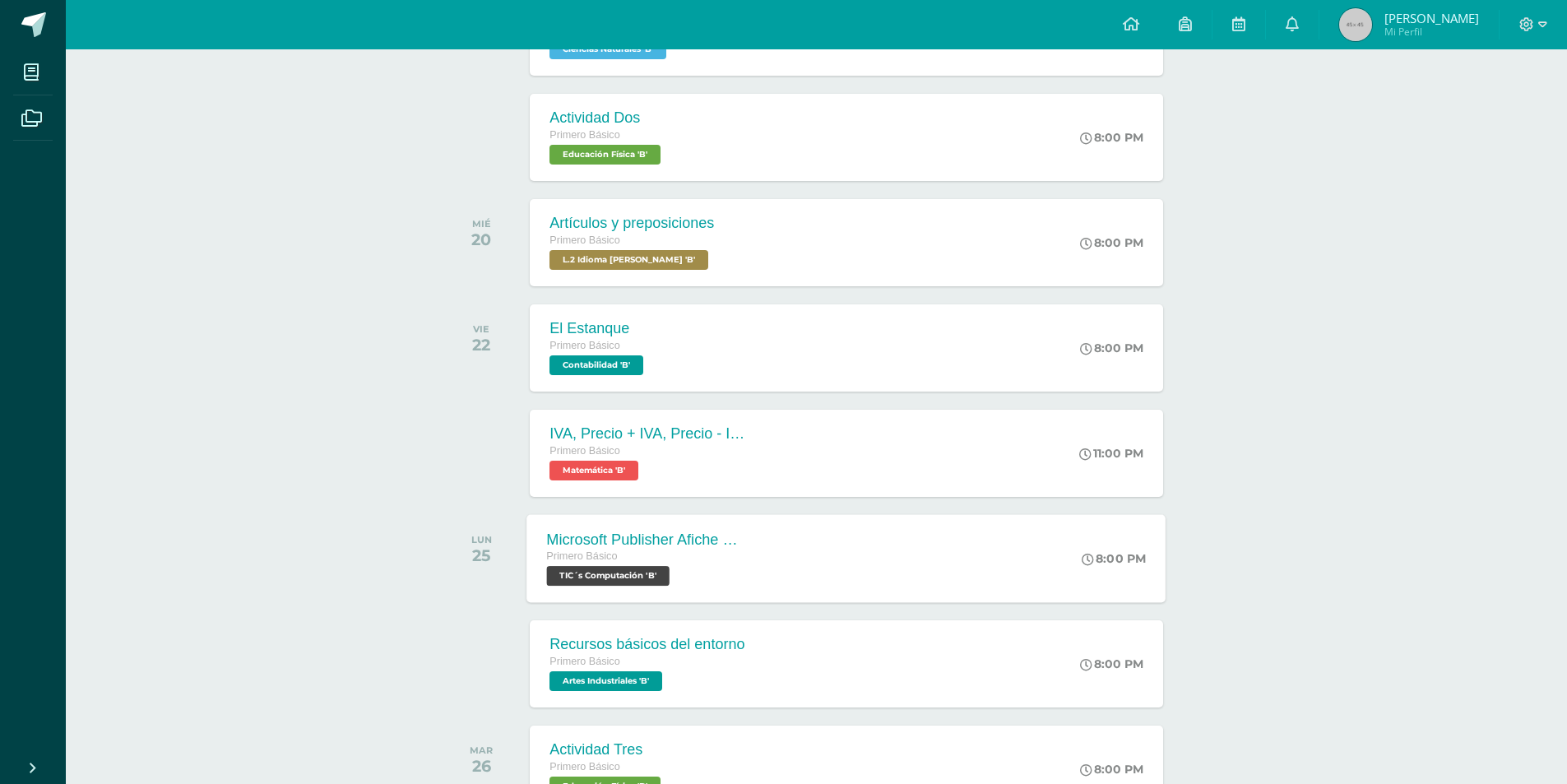
scroll to position [1151, 0]
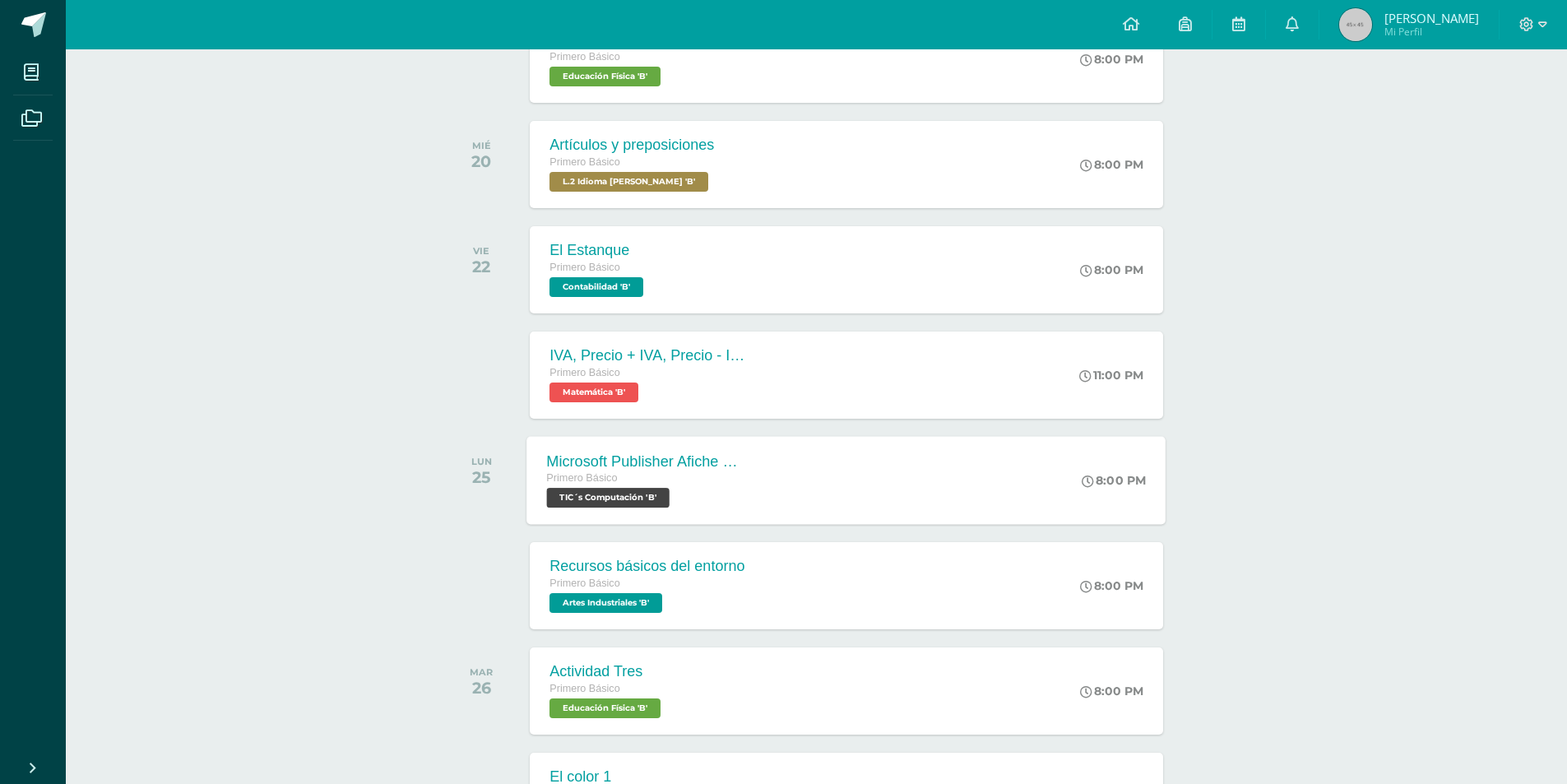
click at [646, 445] on div "Microsoft Publisher Afiche Publicitario Primero Básico TIC´s Computación 'B'" at bounding box center [647, 479] width 240 height 88
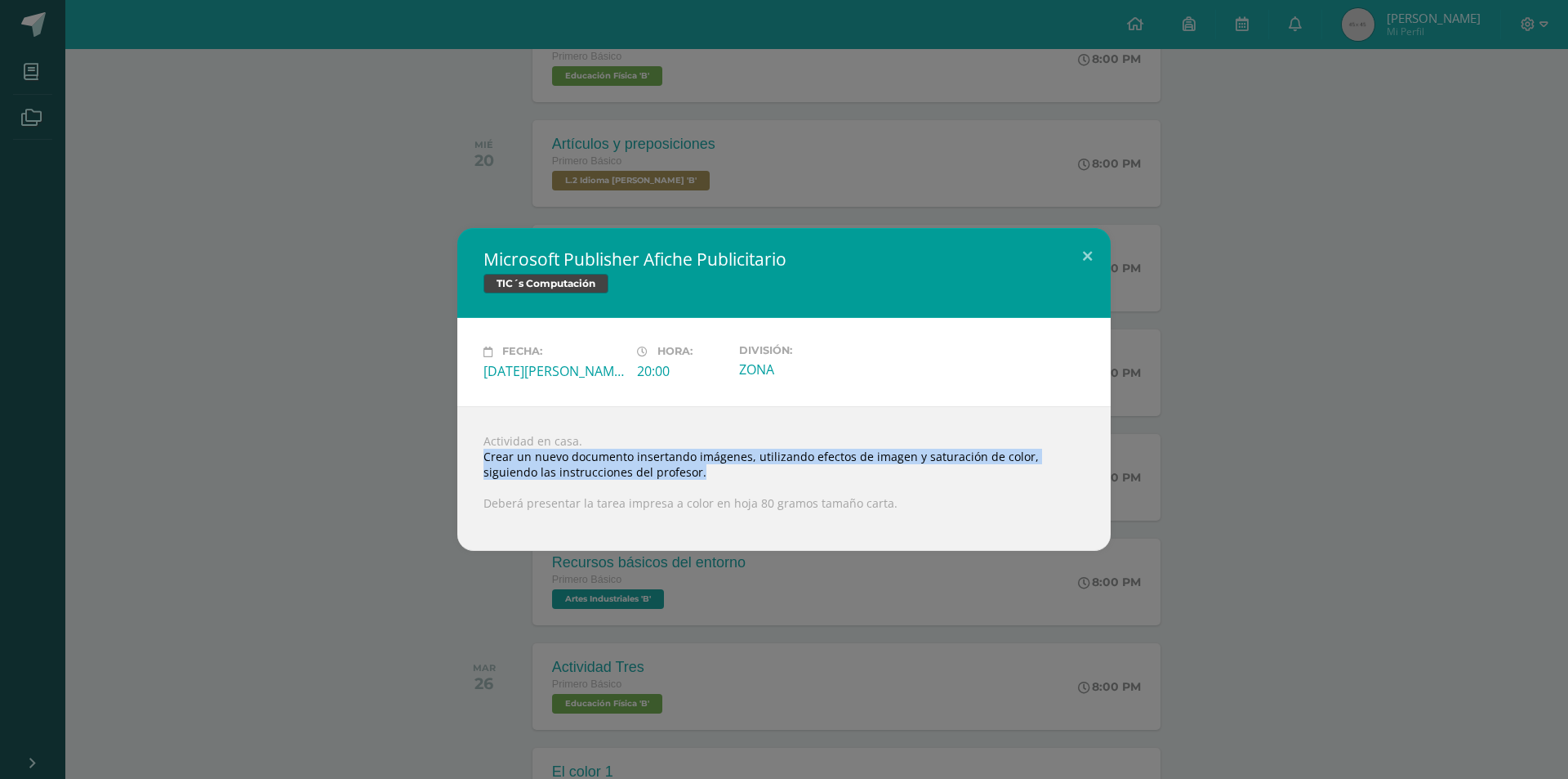
drag, startPoint x: 487, startPoint y: 461, endPoint x: 659, endPoint y: 466, distance: 172.1
click at [659, 466] on div "Actividad en casa. Crear un nuevo documento insertando imágenes, utilizando efe…" at bounding box center [784, 478] width 653 height 144
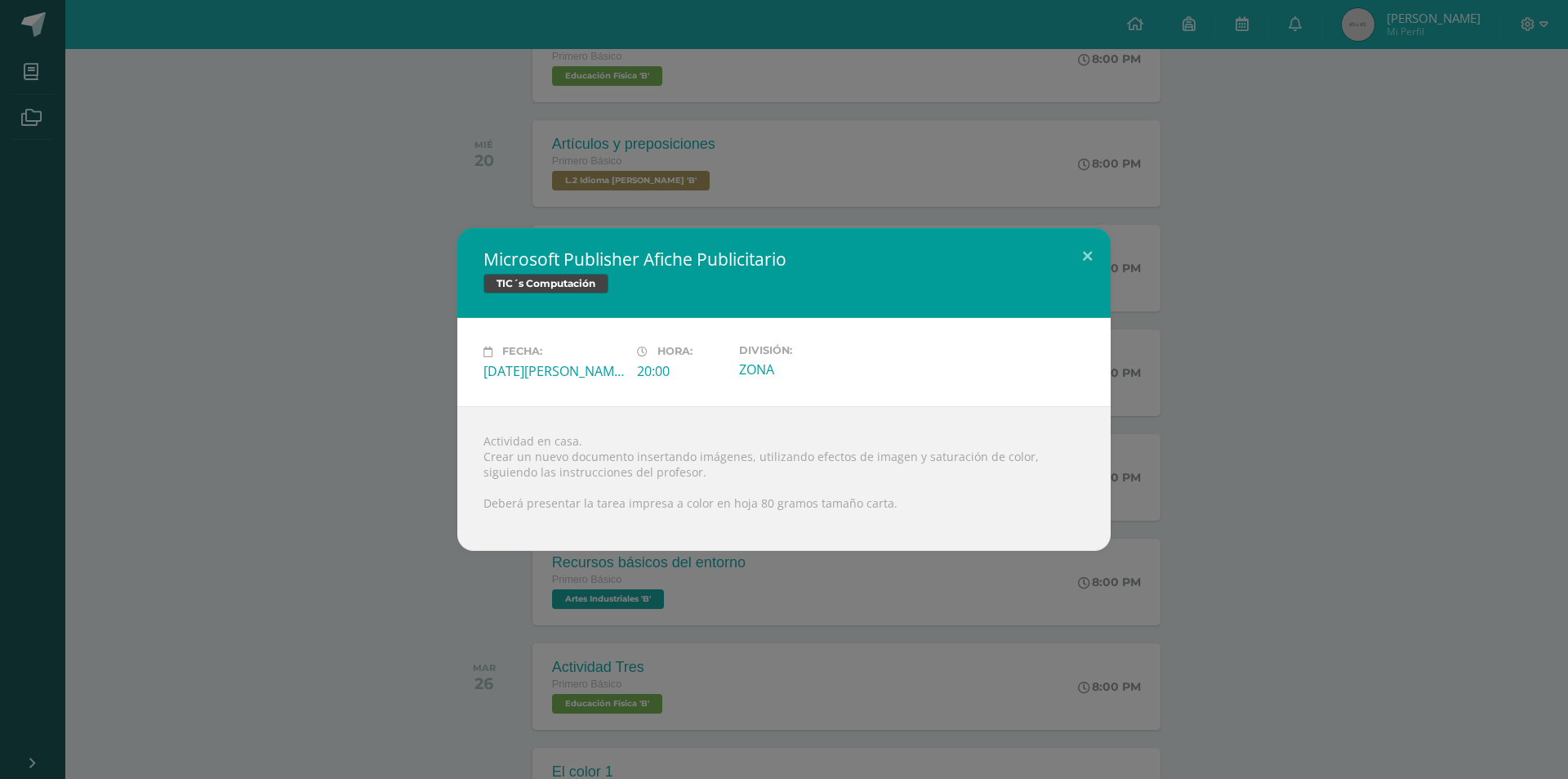
click at [305, 547] on div "Microsoft Publisher Afiche Publicitario TIC´s Computación Fecha: Lunes 25 de Ag…" at bounding box center [783, 390] width 1555 height 322
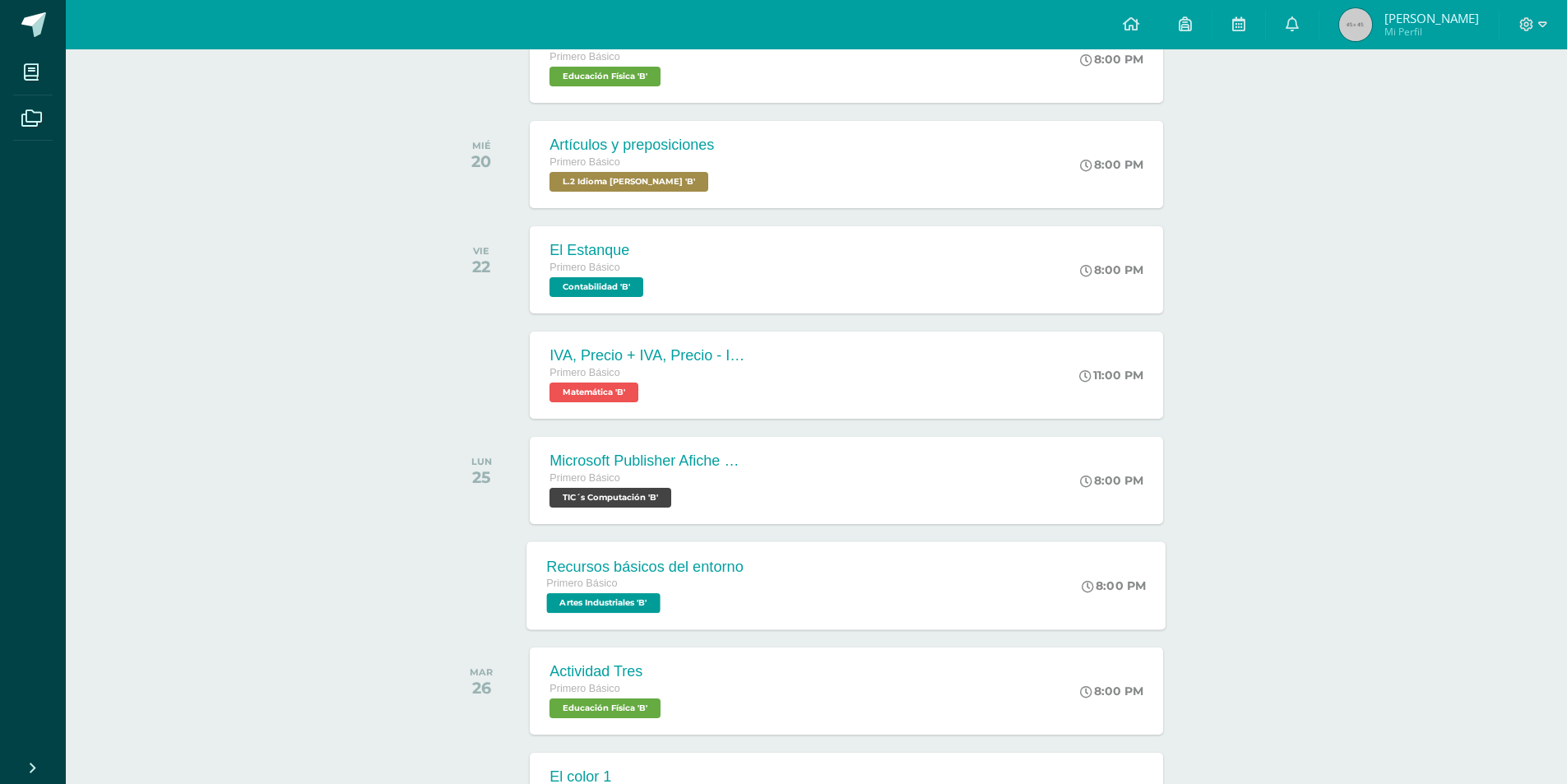
click at [595, 611] on span "Artes Industriales 'B'" at bounding box center [603, 602] width 113 height 20
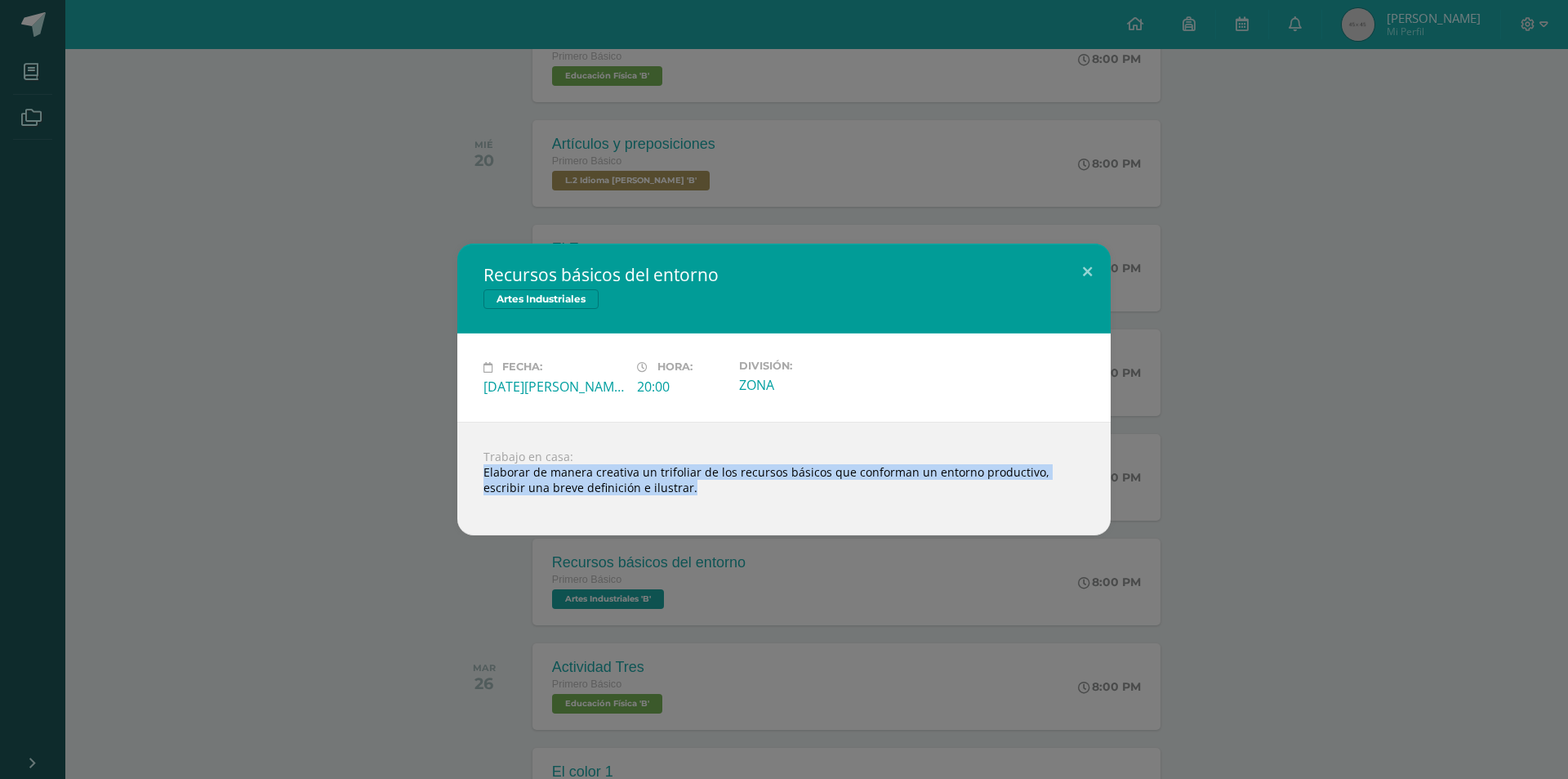
drag, startPoint x: 472, startPoint y: 468, endPoint x: 654, endPoint y: 497, distance: 184.3
click at [654, 497] on div "Trabajo en casa: Elaborar de manera creativa un trifoliar de los recursos básic…" at bounding box center [784, 478] width 653 height 113
click at [304, 550] on div "Recursos básicos del entorno Artes Industriales Fecha: Lunes 25 de Agosto Hora:…" at bounding box center [784, 390] width 1568 height 779
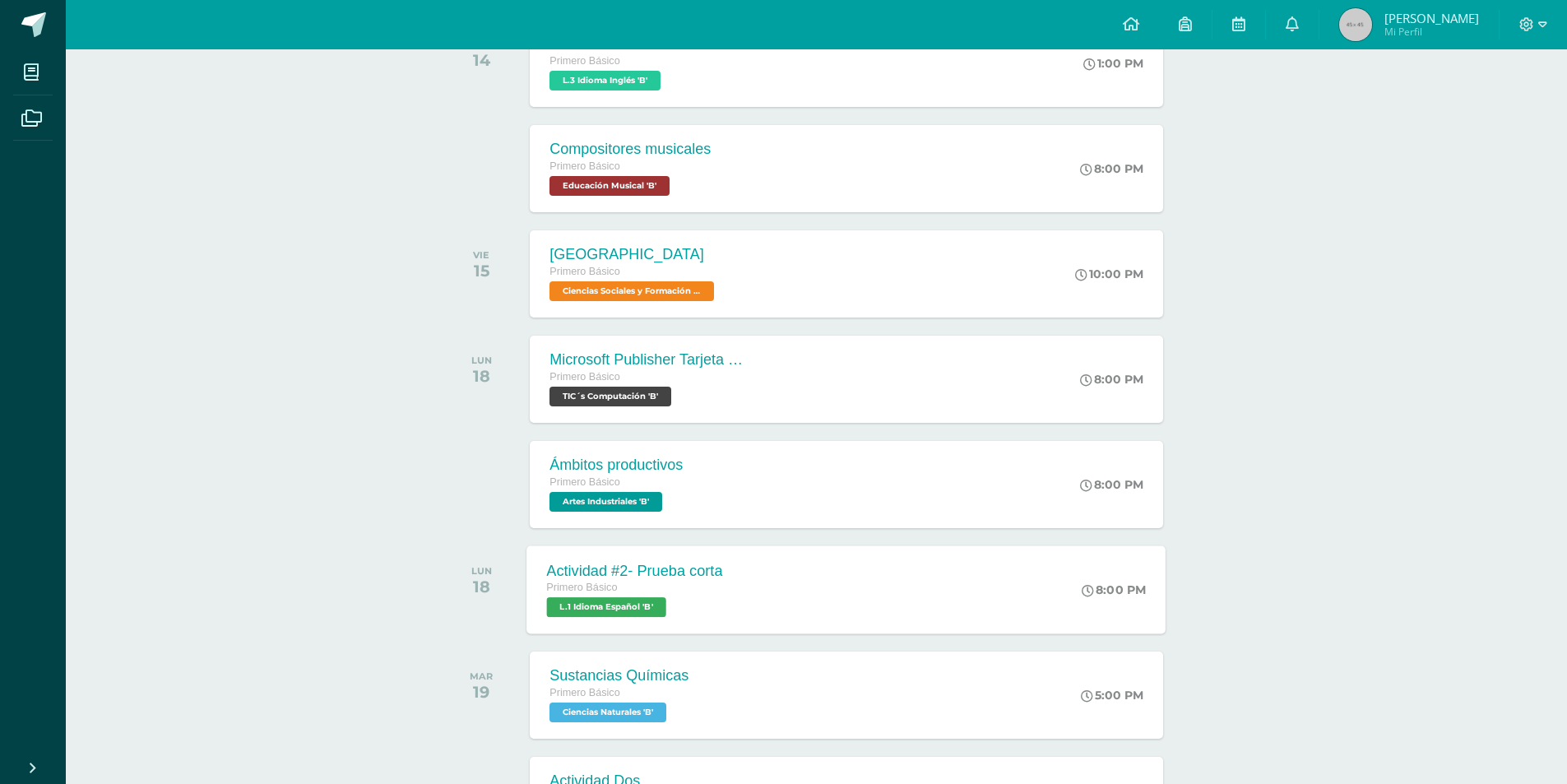
scroll to position [411, 0]
click at [668, 181] on span "Educación Musical 'B'" at bounding box center [608, 185] width 121 height 20
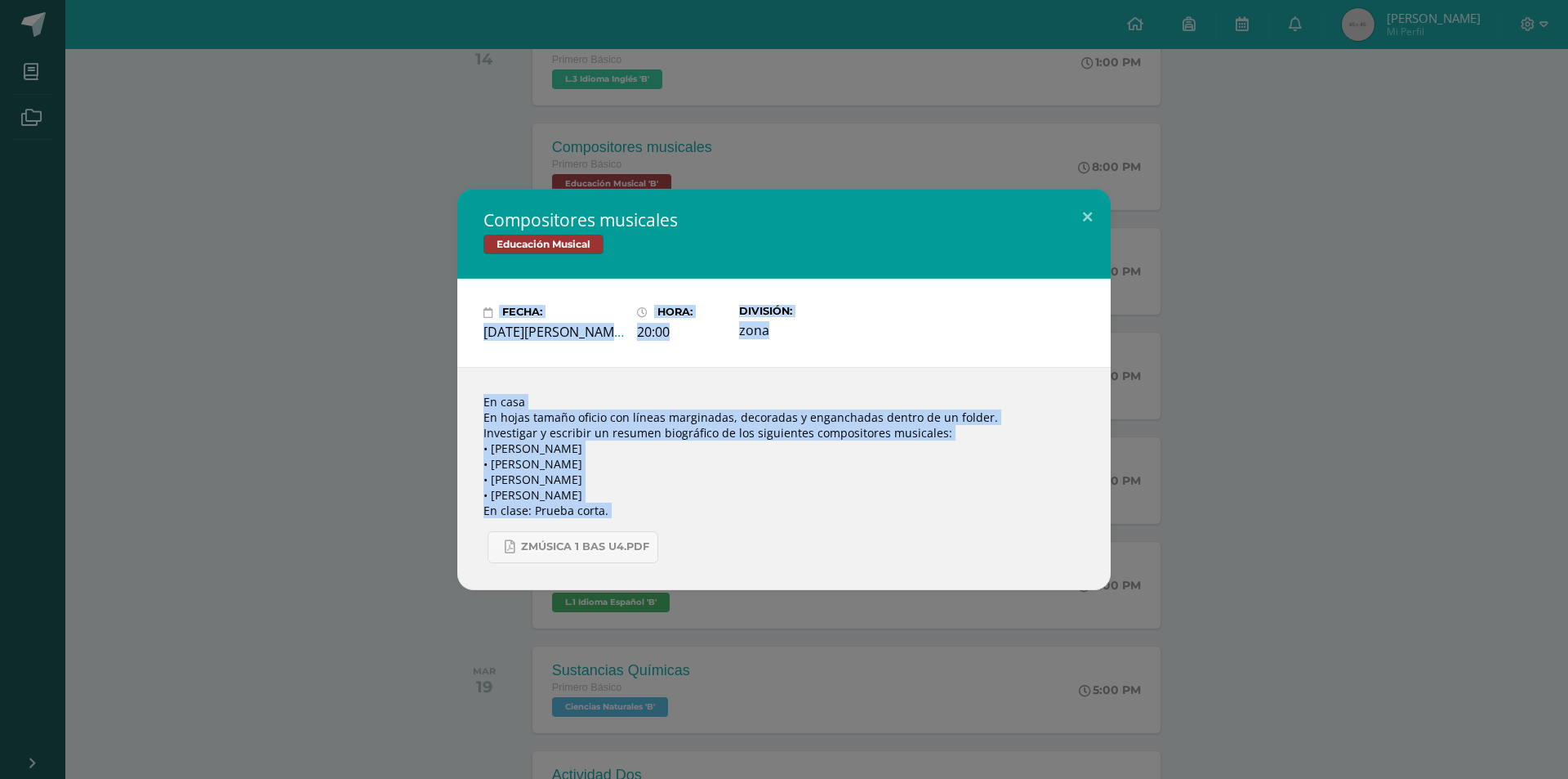
click at [211, 549] on div "Compositores musicales Educación Musical Fecha: Jueves 14 de Agosto Hora: 20:00…" at bounding box center [783, 389] width 1555 height 400
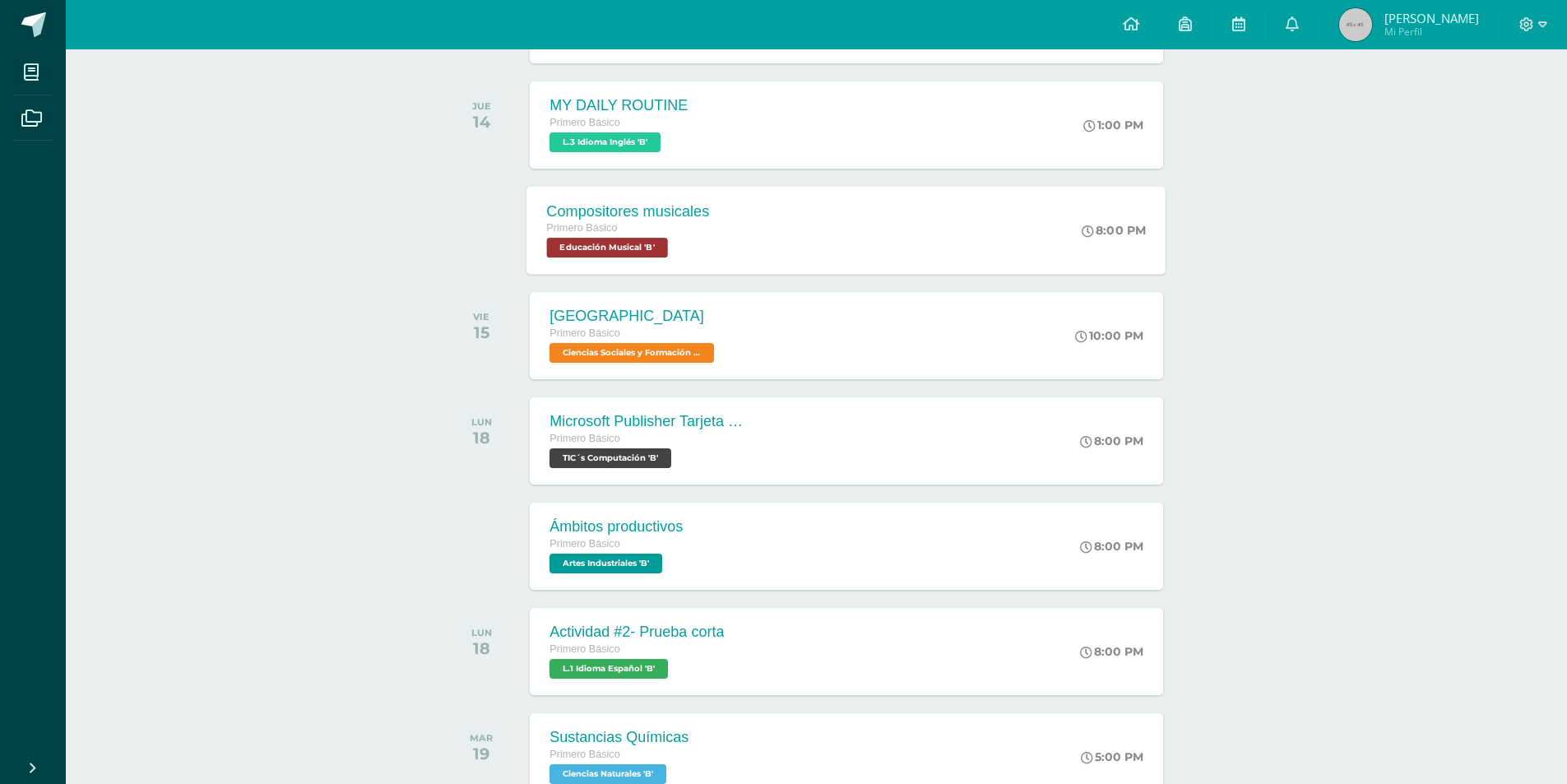
scroll to position [247, 0]
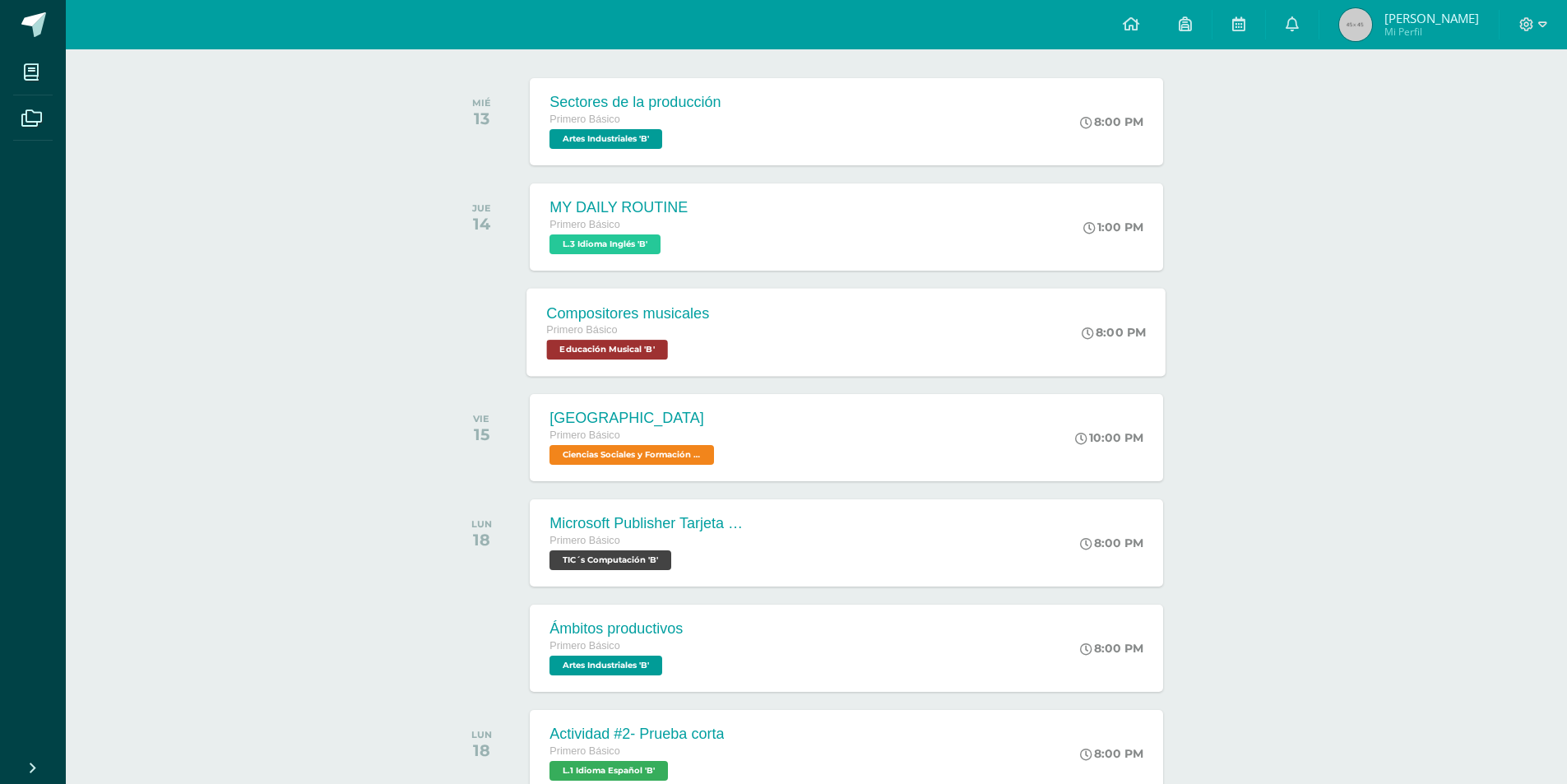
click at [640, 325] on div "Primero Básico" at bounding box center [628, 331] width 163 height 18
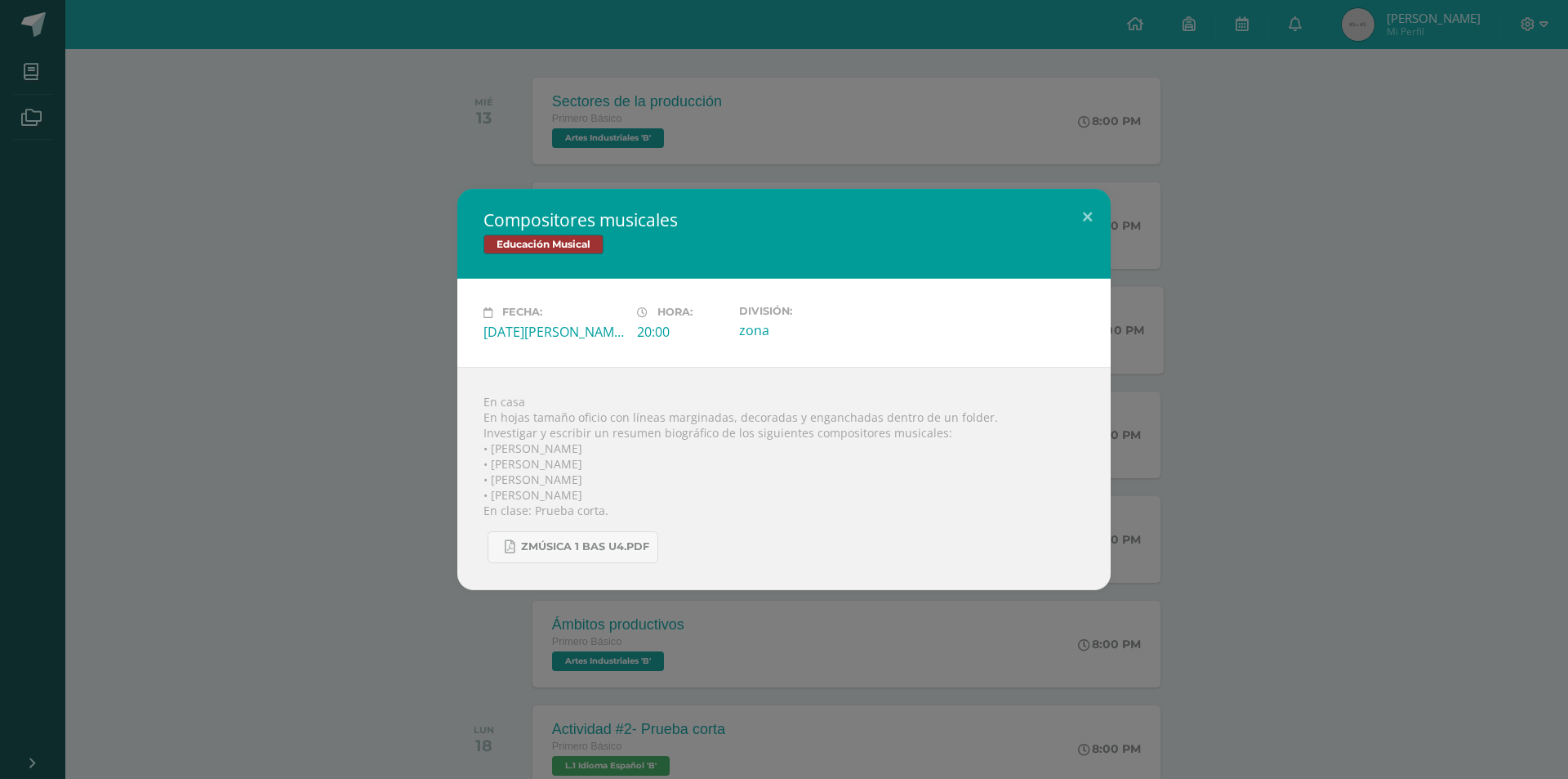
drag, startPoint x: 489, startPoint y: 491, endPoint x: 574, endPoint y: 493, distance: 85.0
click at [574, 493] on div "En casa En hojas tamaño oficio con líneas marginadas, decoradas y enganchadas d…" at bounding box center [784, 478] width 653 height 223
copy div "Hector Berlioz"
click at [1002, 20] on div "Compositores musicales Educación Musical Fecha: Jueves 14 de Agosto Hora: 20:00…" at bounding box center [784, 390] width 1568 height 779
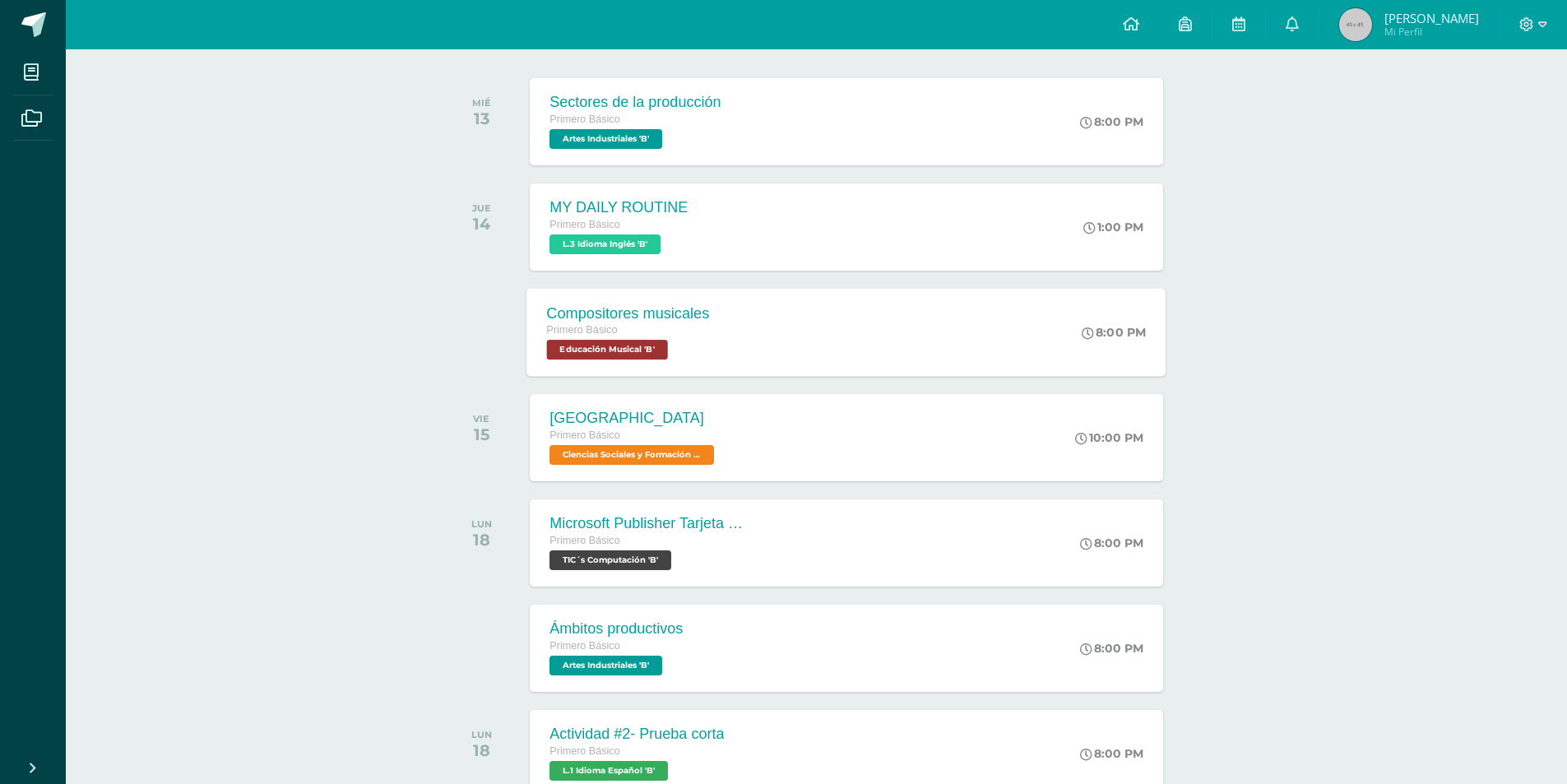
click at [1411, 20] on span "[PERSON_NAME]" at bounding box center [1432, 18] width 94 height 16
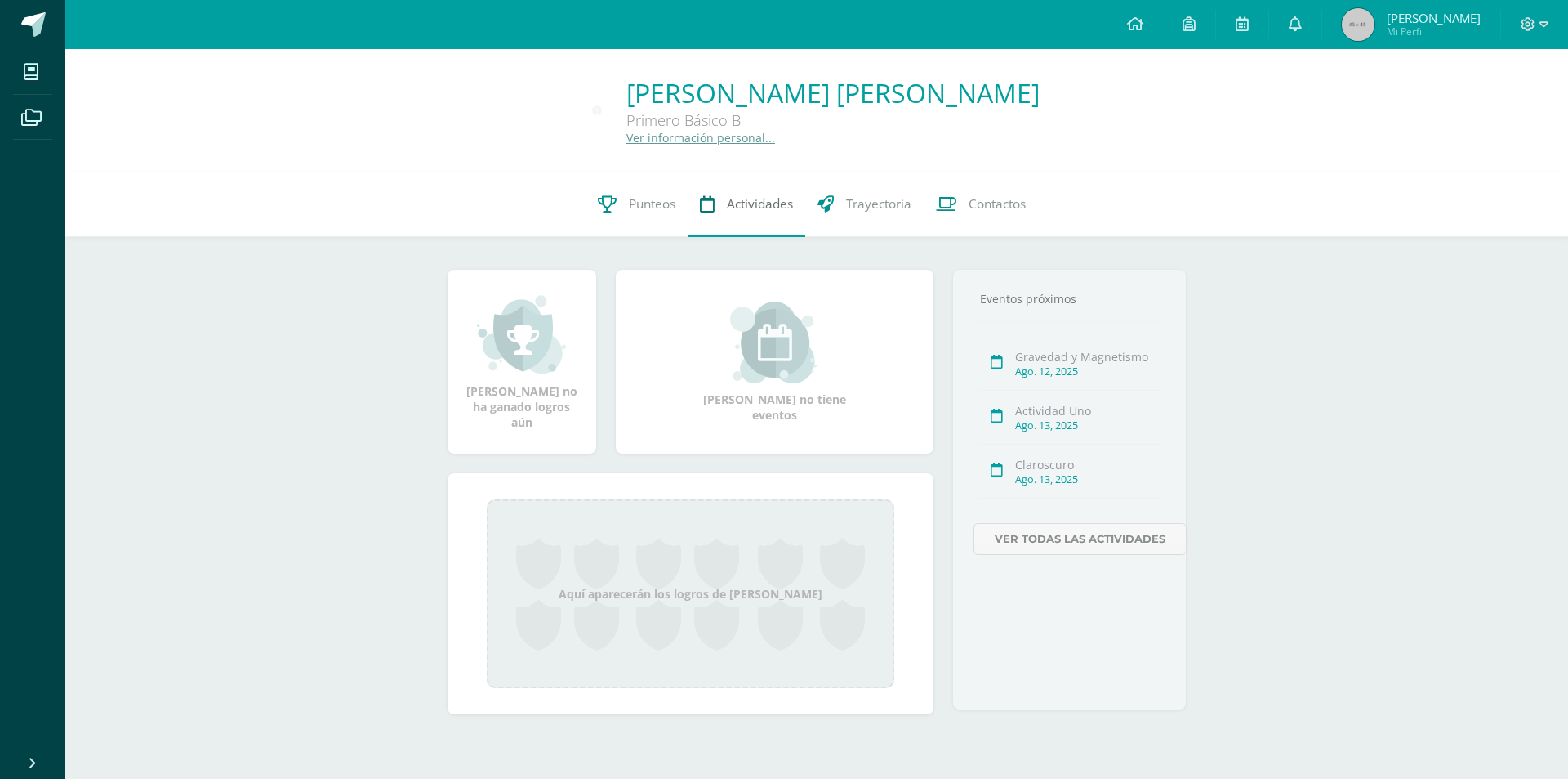
click at [759, 182] on link "Actividades" at bounding box center [746, 204] width 118 height 66
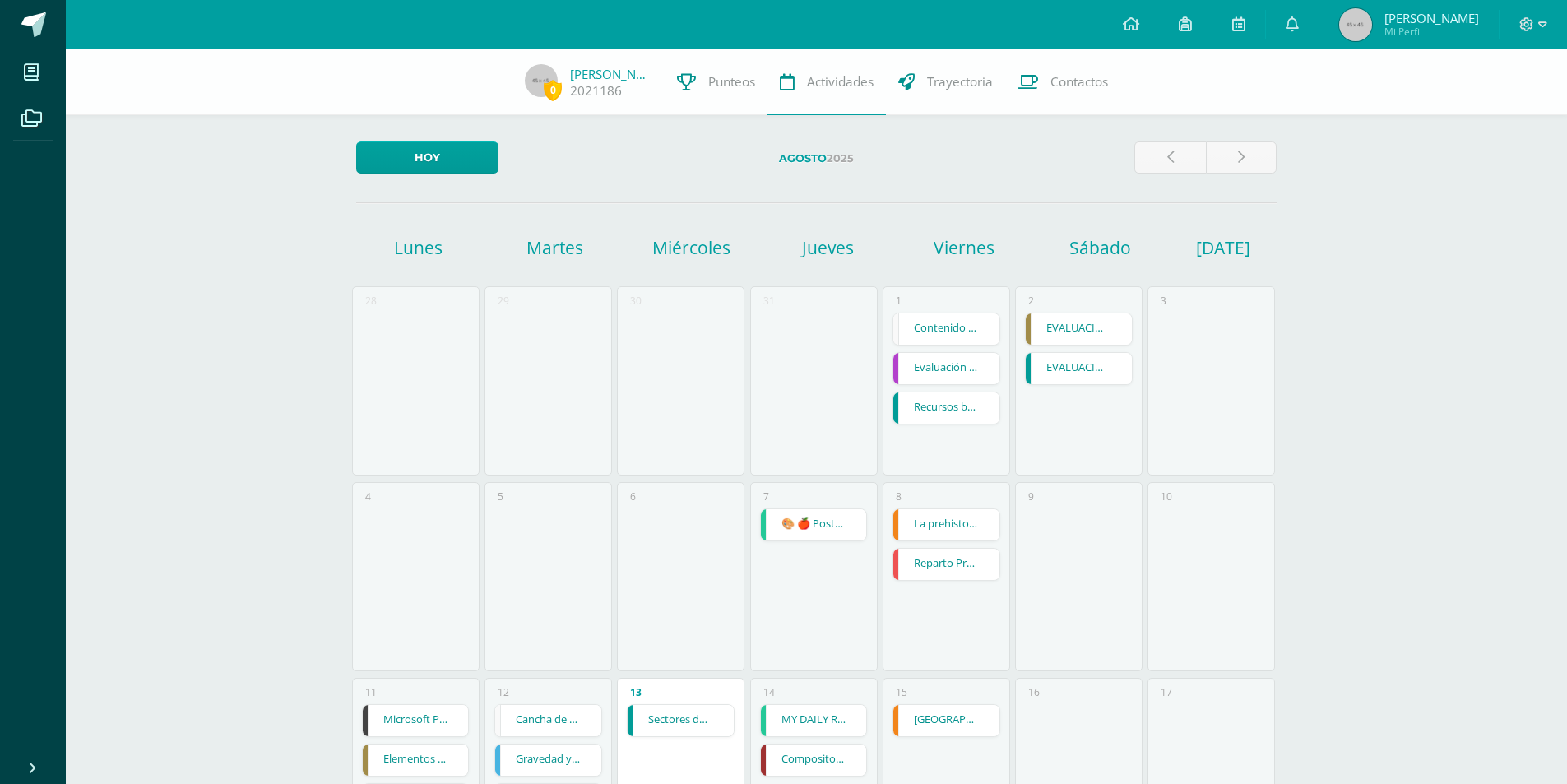
click at [946, 563] on link "Reparto Proporcional" at bounding box center [946, 564] width 106 height 31
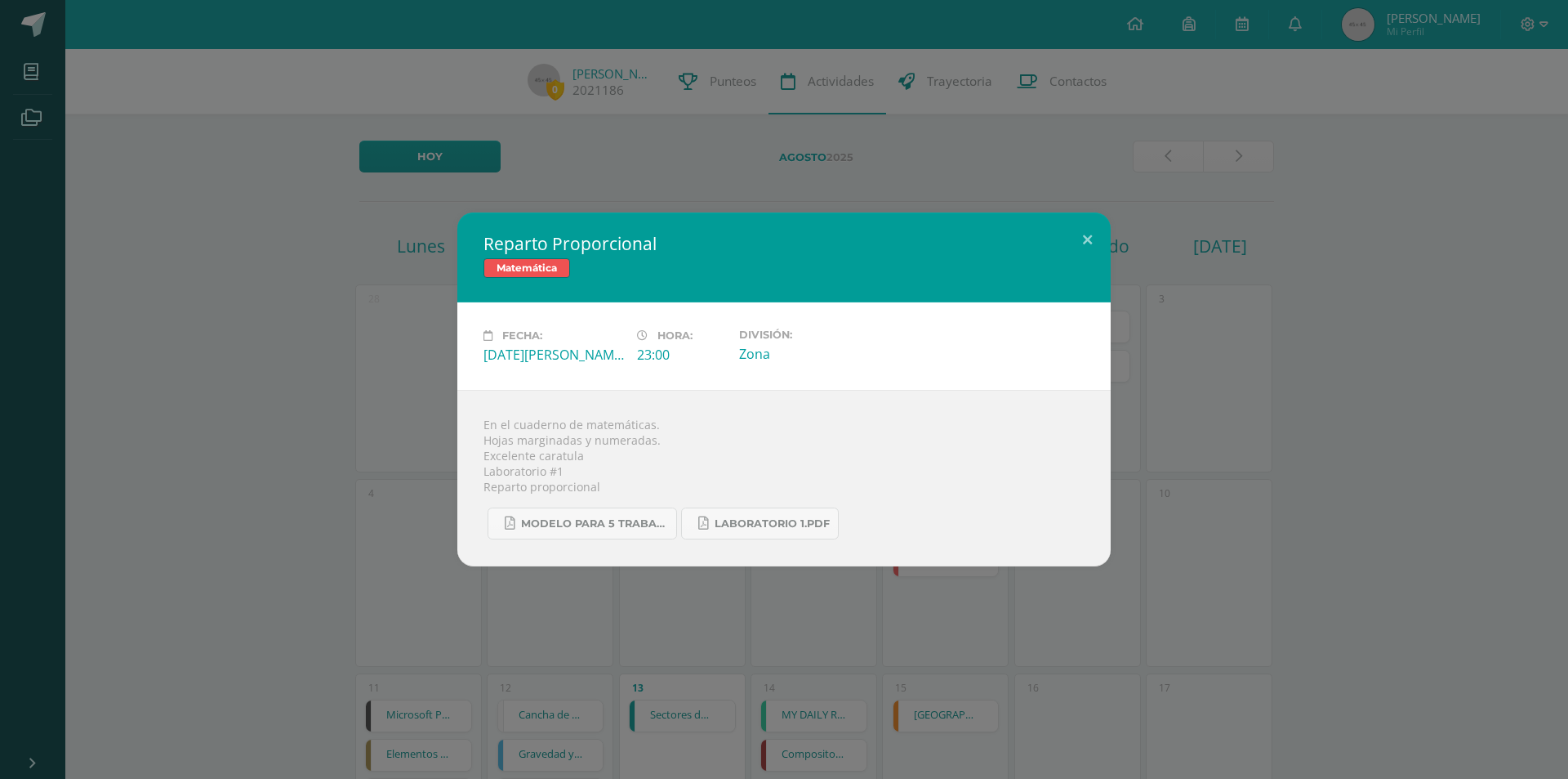
click at [472, 546] on div "En el cuaderno de matemáticas. Hojas marginadas y numeradas. Excelente caratula…" at bounding box center [784, 477] width 653 height 176
click at [577, 663] on div "Reparto Proporcional Matemática Fecha: [DATE][PERSON_NAME] Hora: 23:00 División…" at bounding box center [784, 390] width 1568 height 779
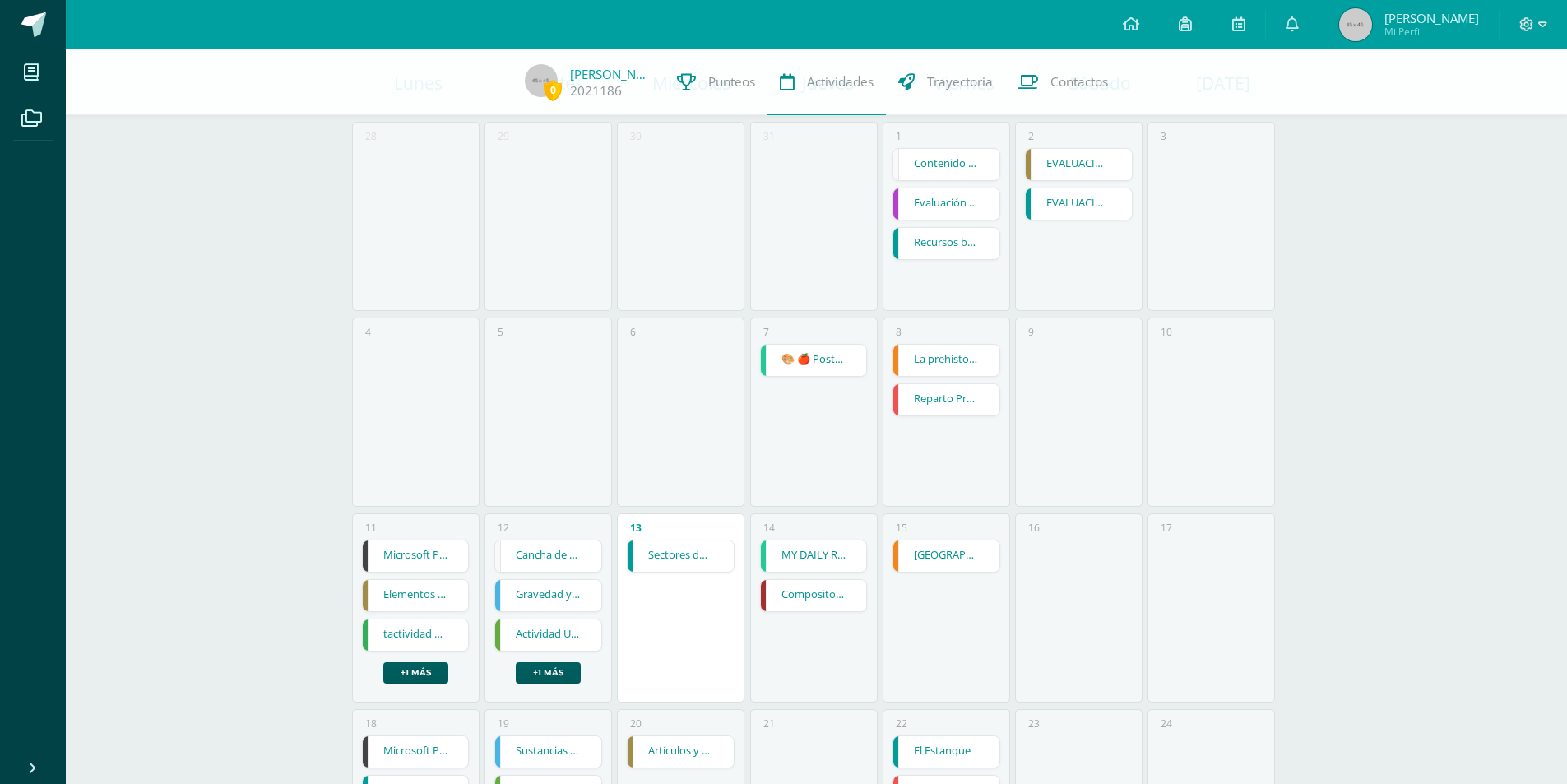
scroll to position [514, 0]
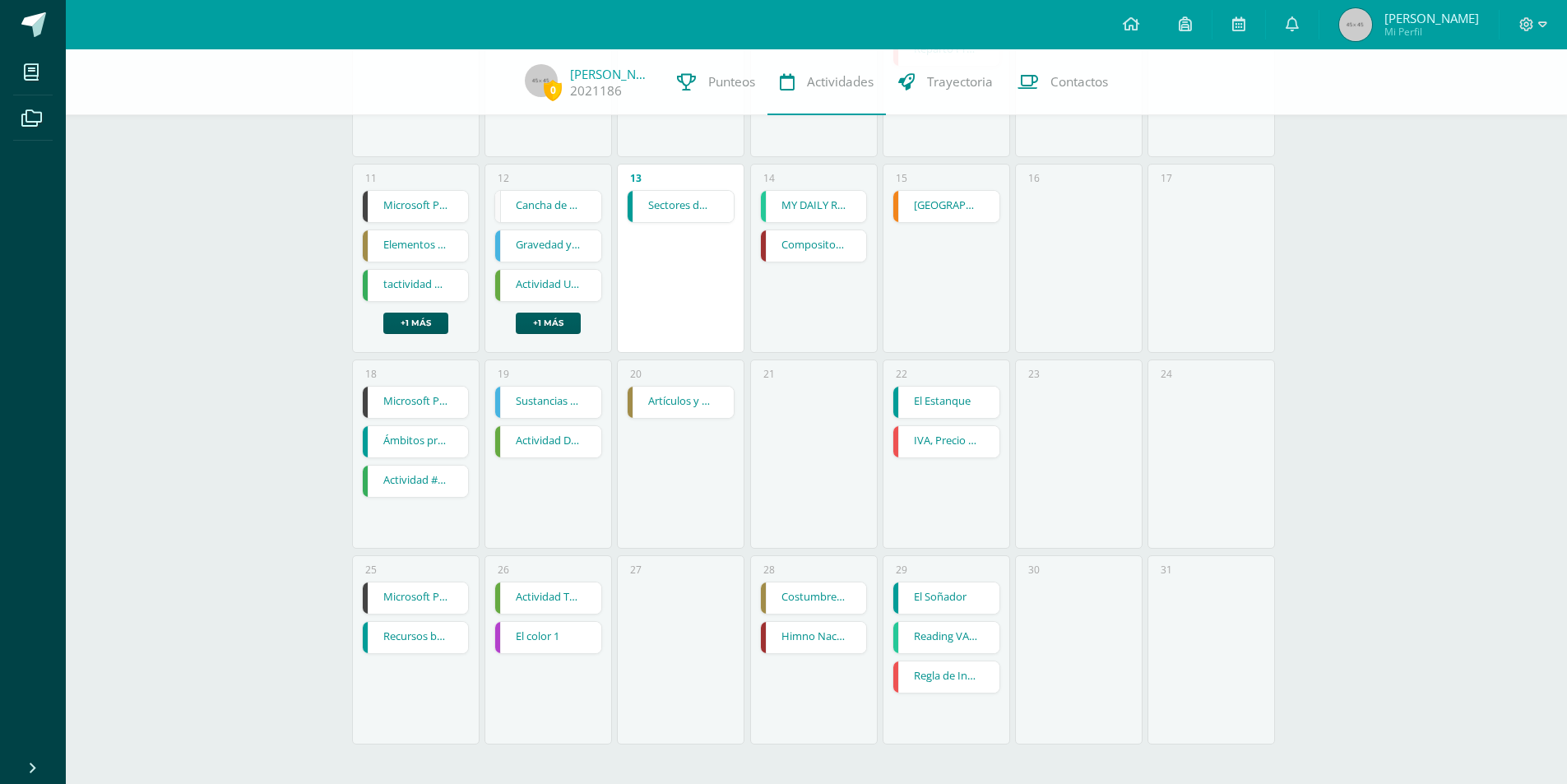
click at [419, 304] on div "Microsoft Publisher Tarjeta de invitación Microsoft Publisher Tarjeta de invita…" at bounding box center [415, 262] width 108 height 144
click at [422, 305] on div "Microsoft Publisher Tarjeta de invitación Microsoft Publisher Tarjeta de invita…" at bounding box center [415, 262] width 108 height 144
click at [424, 312] on div "Microsoft Publisher Tarjeta de invitación Microsoft Publisher Tarjeta de invita…" at bounding box center [415, 262] width 108 height 144
click at [432, 326] on link "+1 más" at bounding box center [415, 323] width 65 height 21
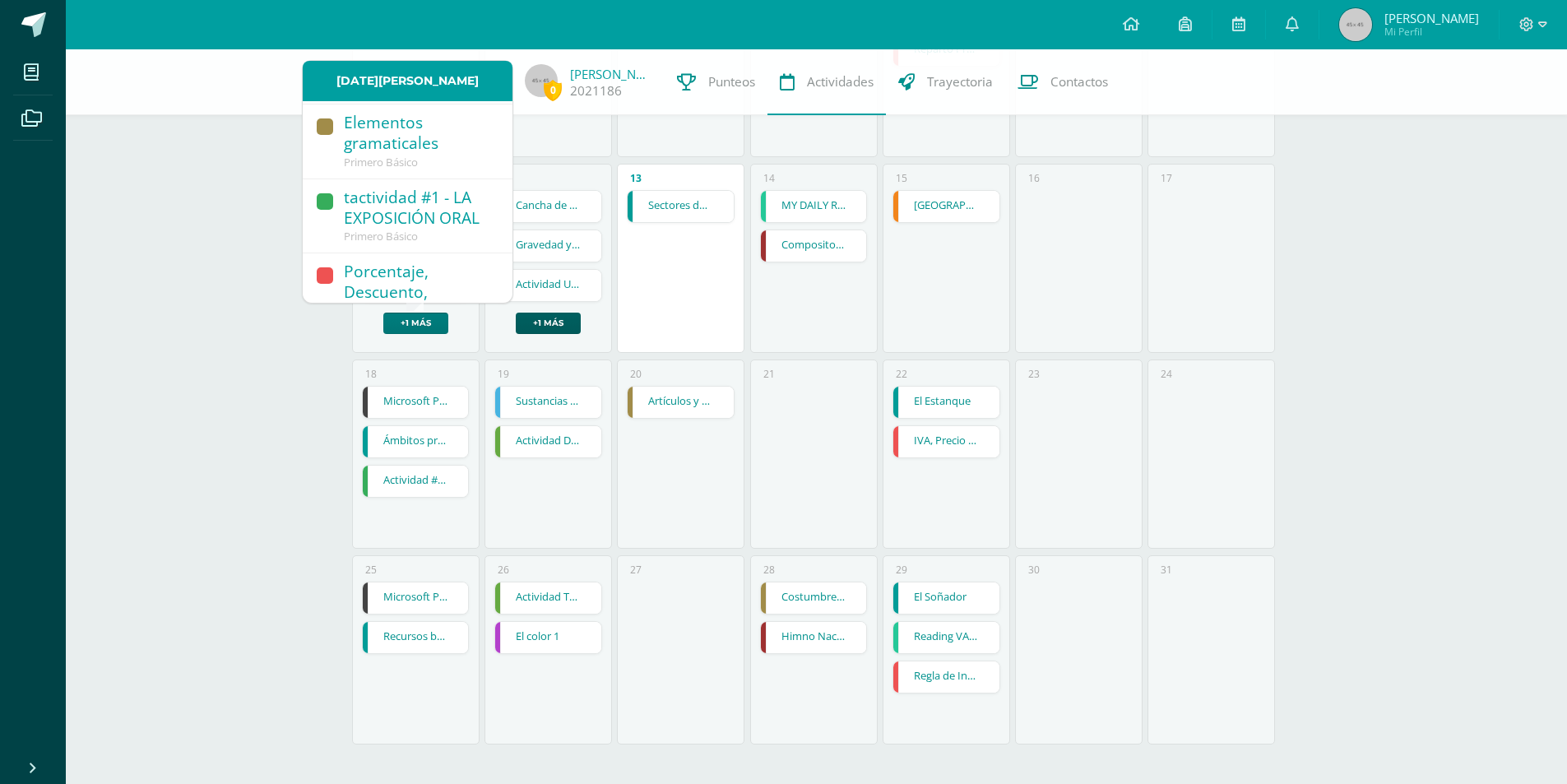
scroll to position [137, 0]
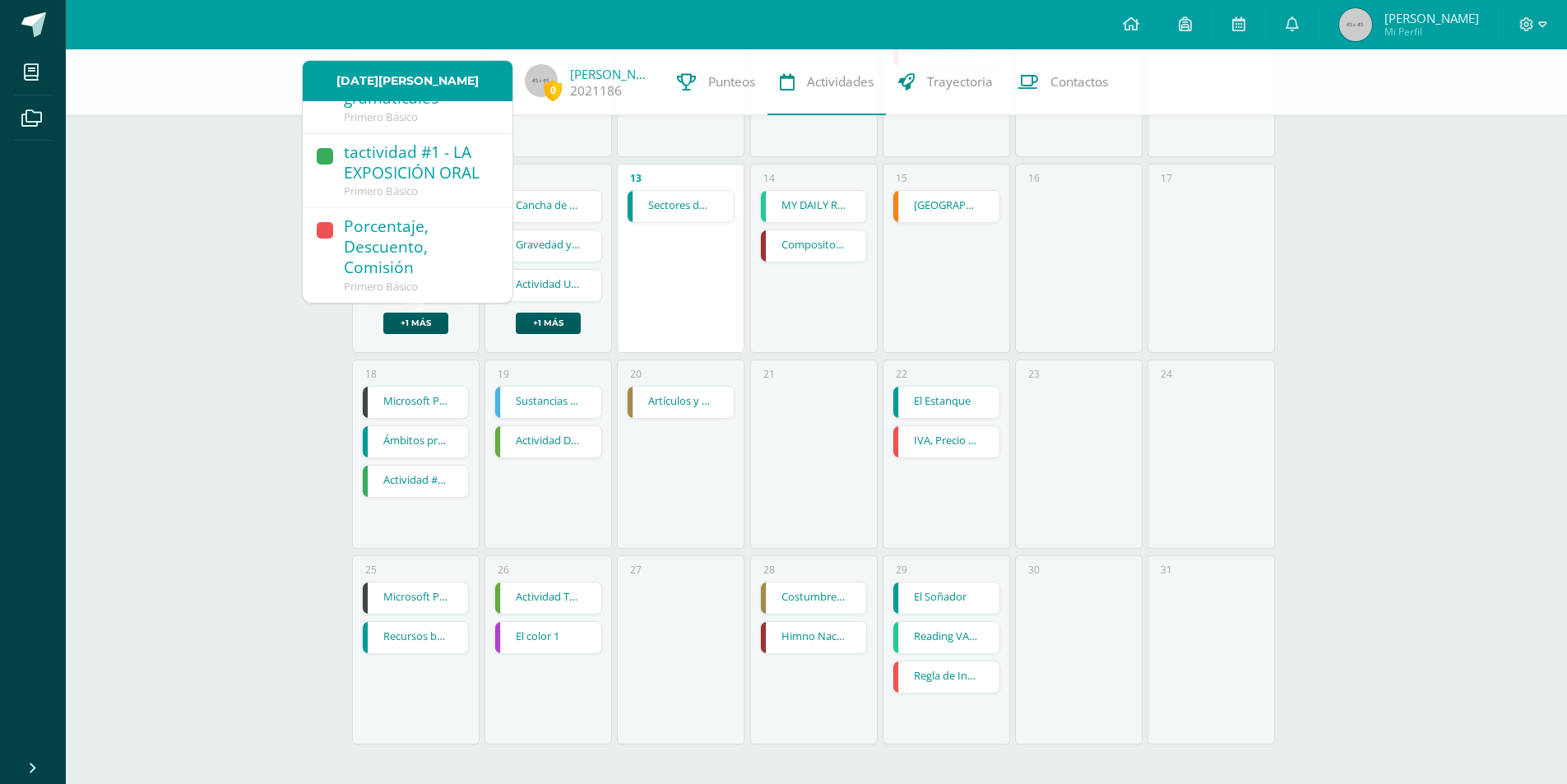
click at [433, 233] on div "Porcentaje, Descuento, Comisión" at bounding box center [420, 248] width 152 height 63
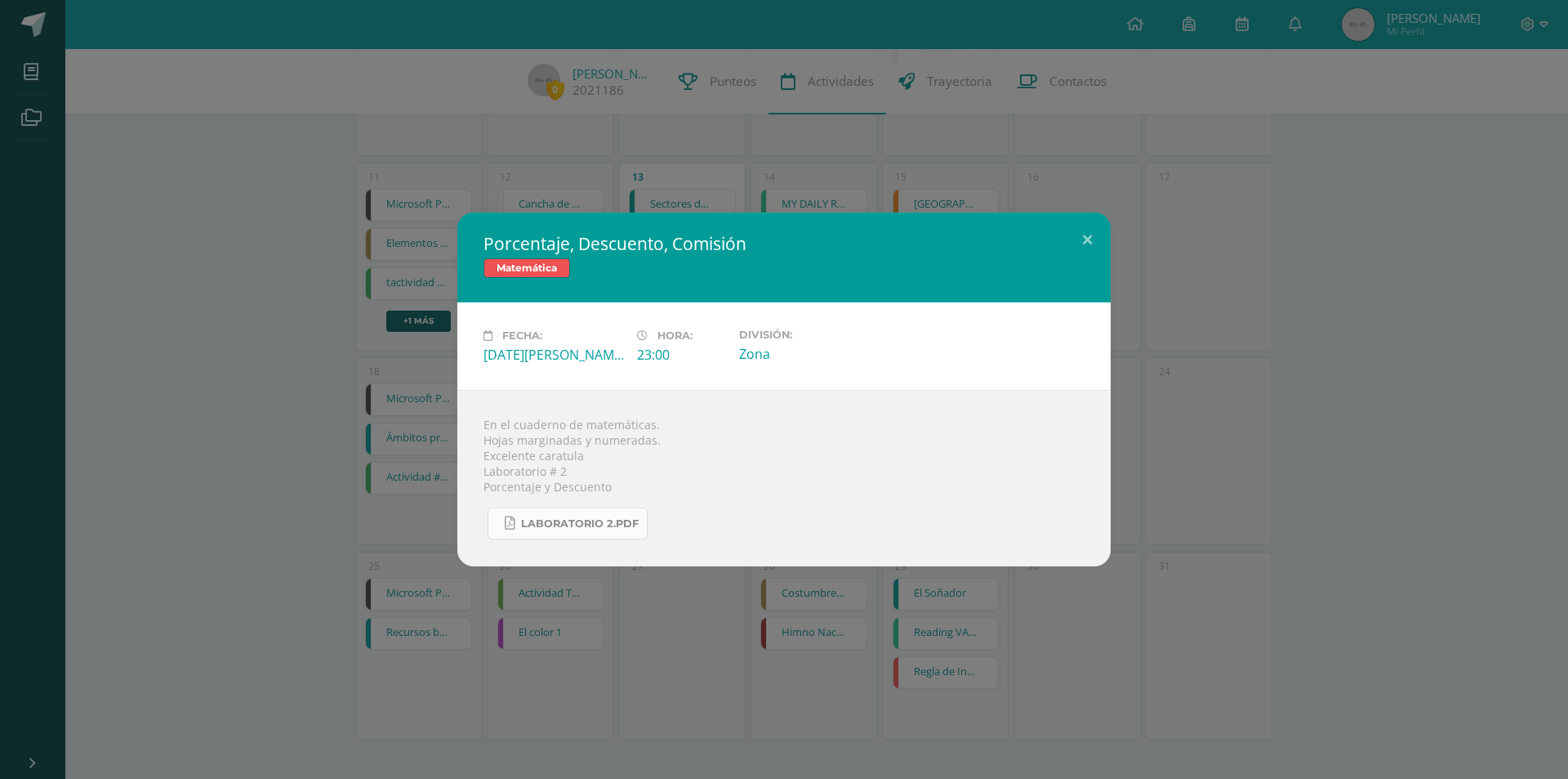
click at [626, 522] on span "Laboratorio 2.pdf" at bounding box center [580, 523] width 118 height 13
click at [1034, 104] on div "Porcentaje, Descuento, Comisión Matemática Fecha: [DATE][PERSON_NAME] Hora: 23:…" at bounding box center [784, 390] width 1568 height 779
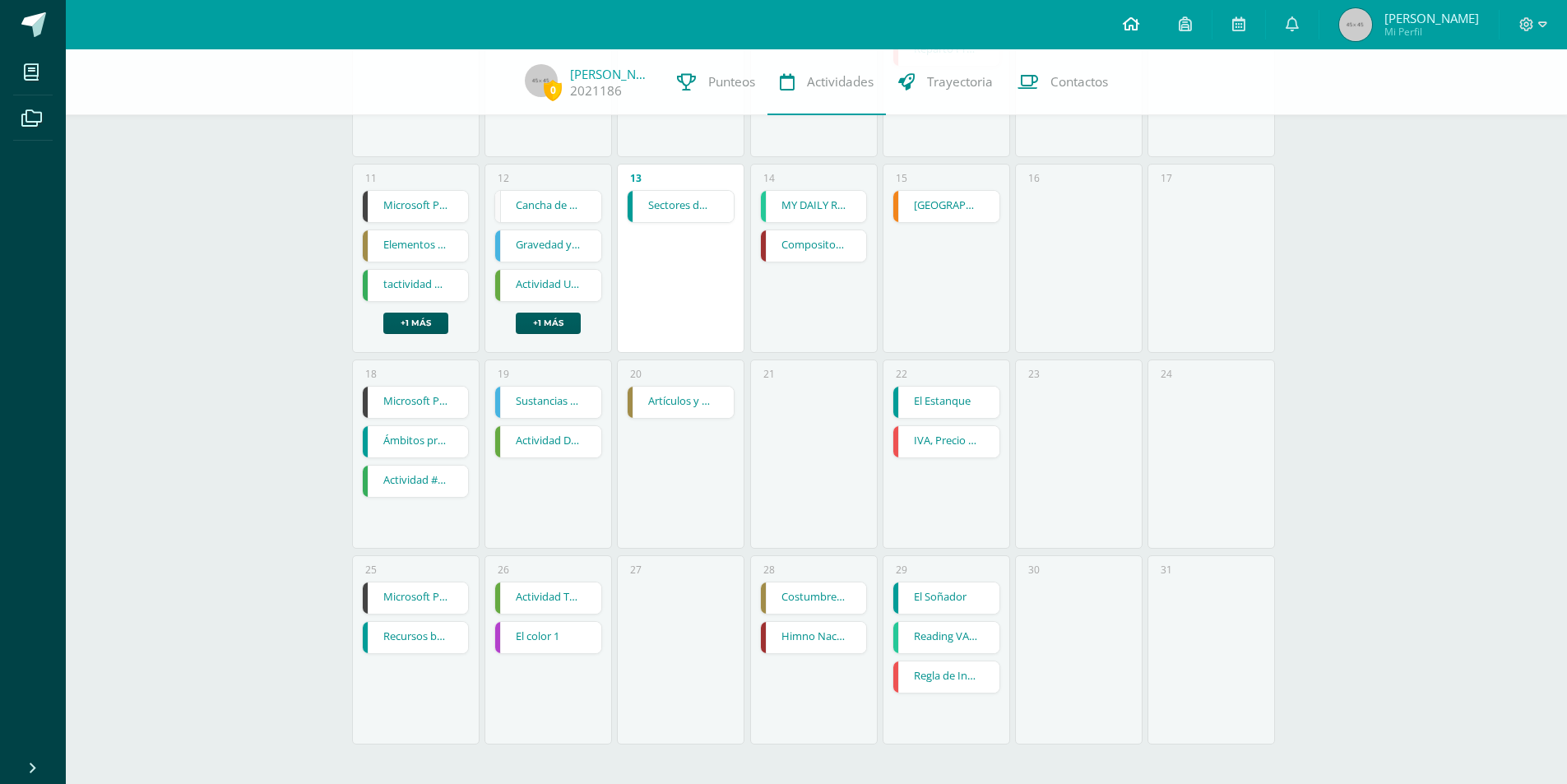
click at [1127, 23] on icon at bounding box center [1131, 23] width 16 height 15
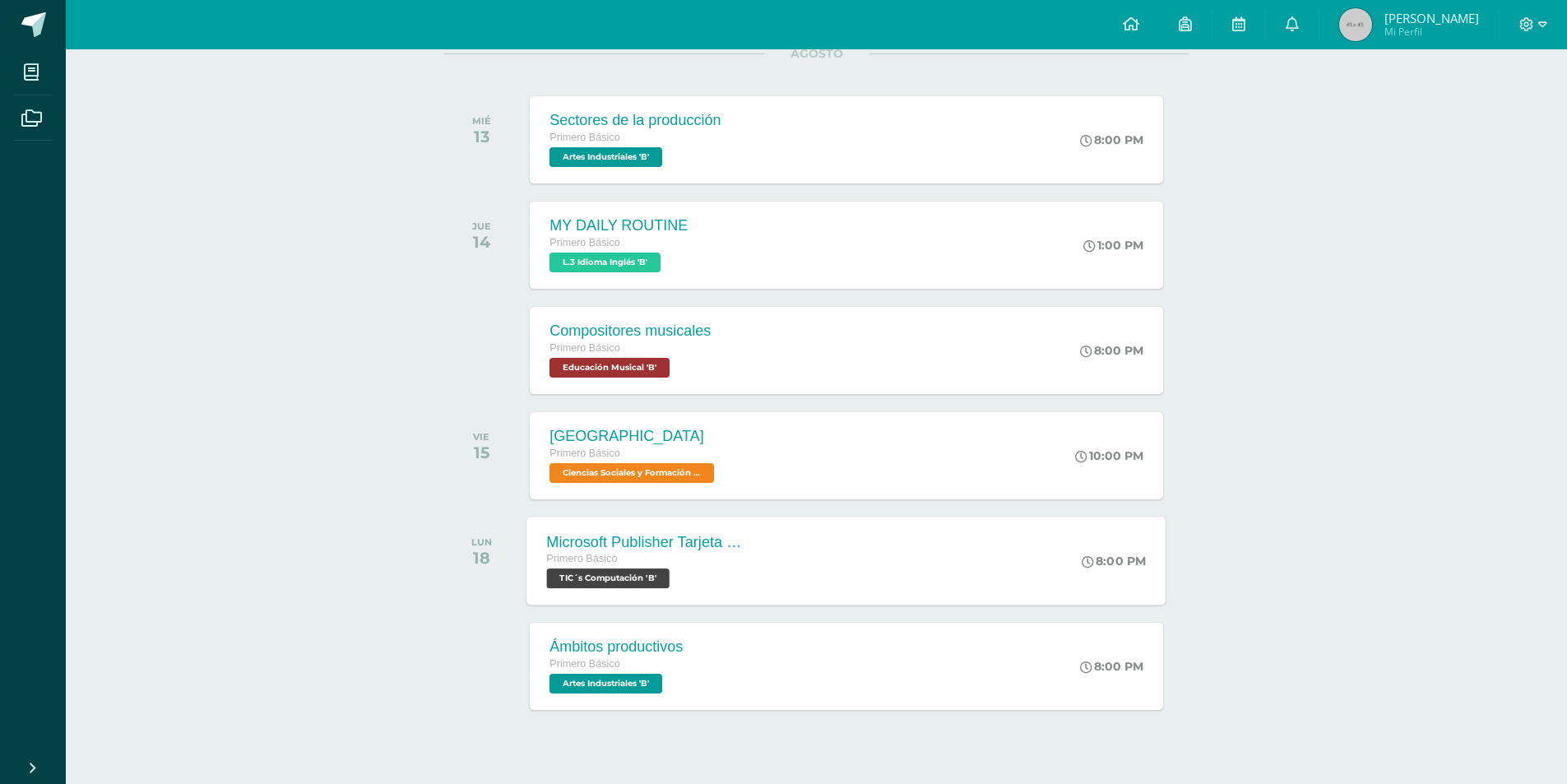
scroll to position [258, 0]
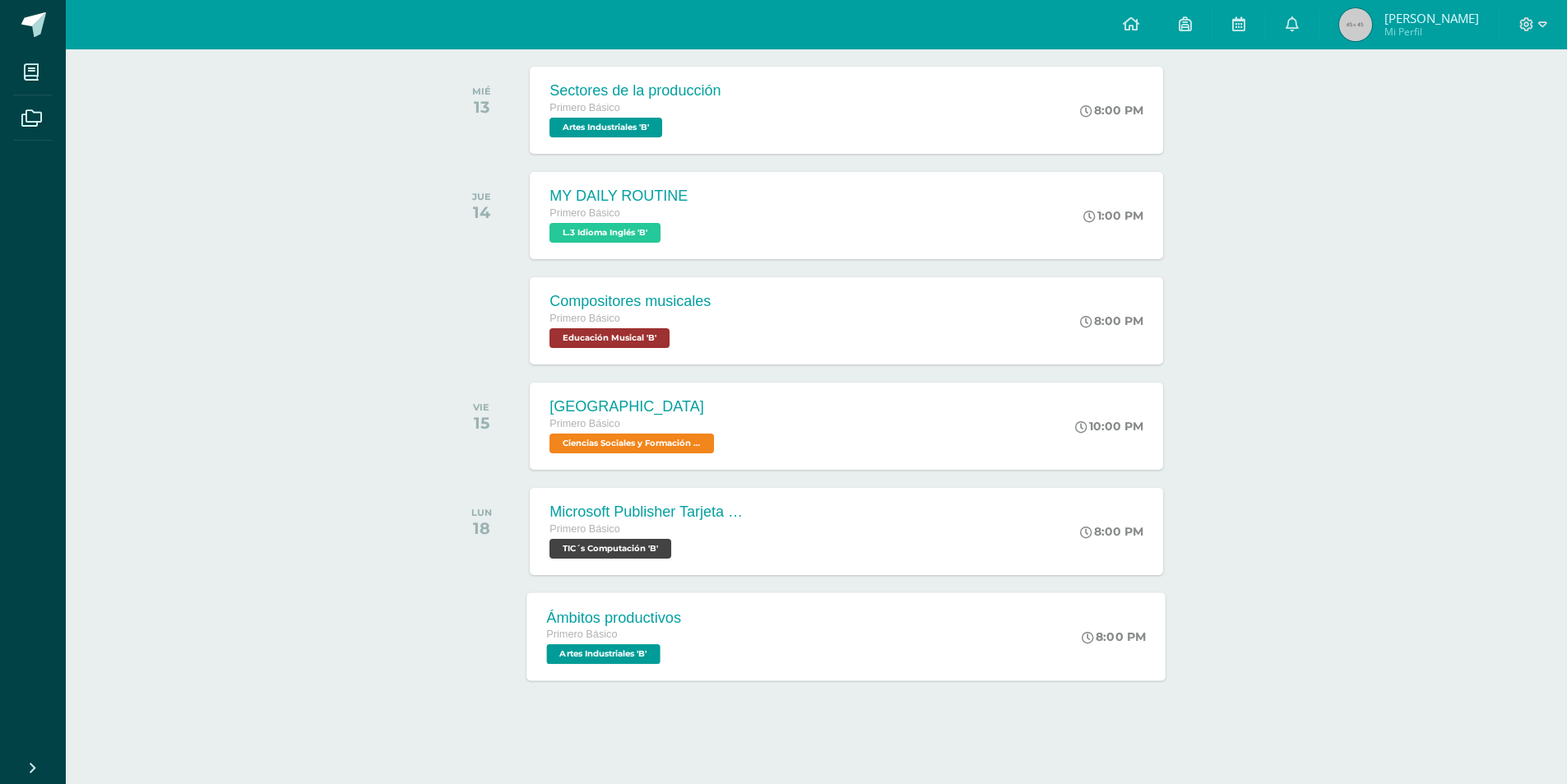
click at [636, 660] on span "Artes Industriales 'B'" at bounding box center [603, 654] width 113 height 20
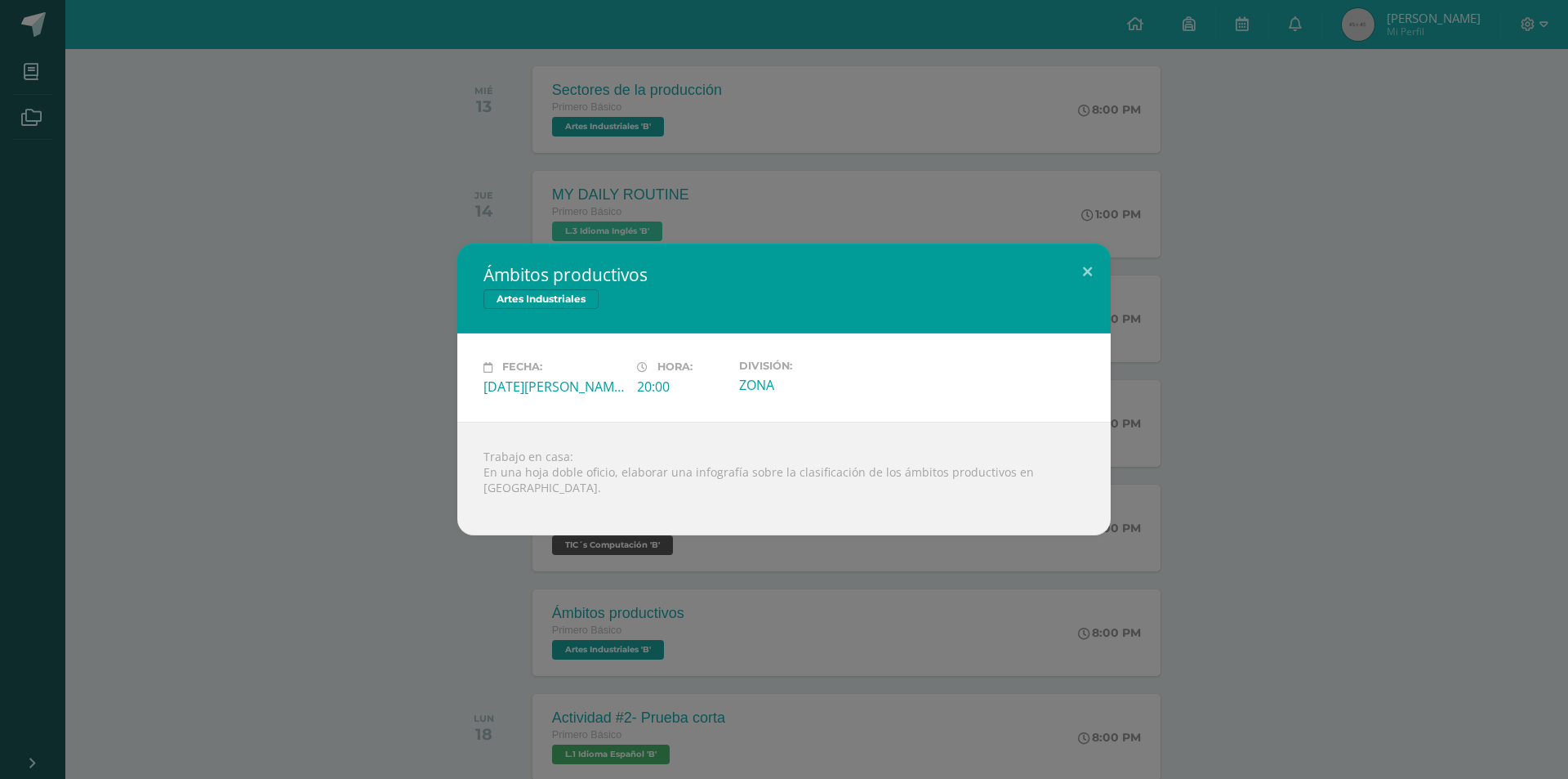
click at [472, 646] on div "Ámbitos productivos Artes Industriales Fecha: [DATE][PERSON_NAME] Hora: 20:00 D…" at bounding box center [784, 390] width 1568 height 779
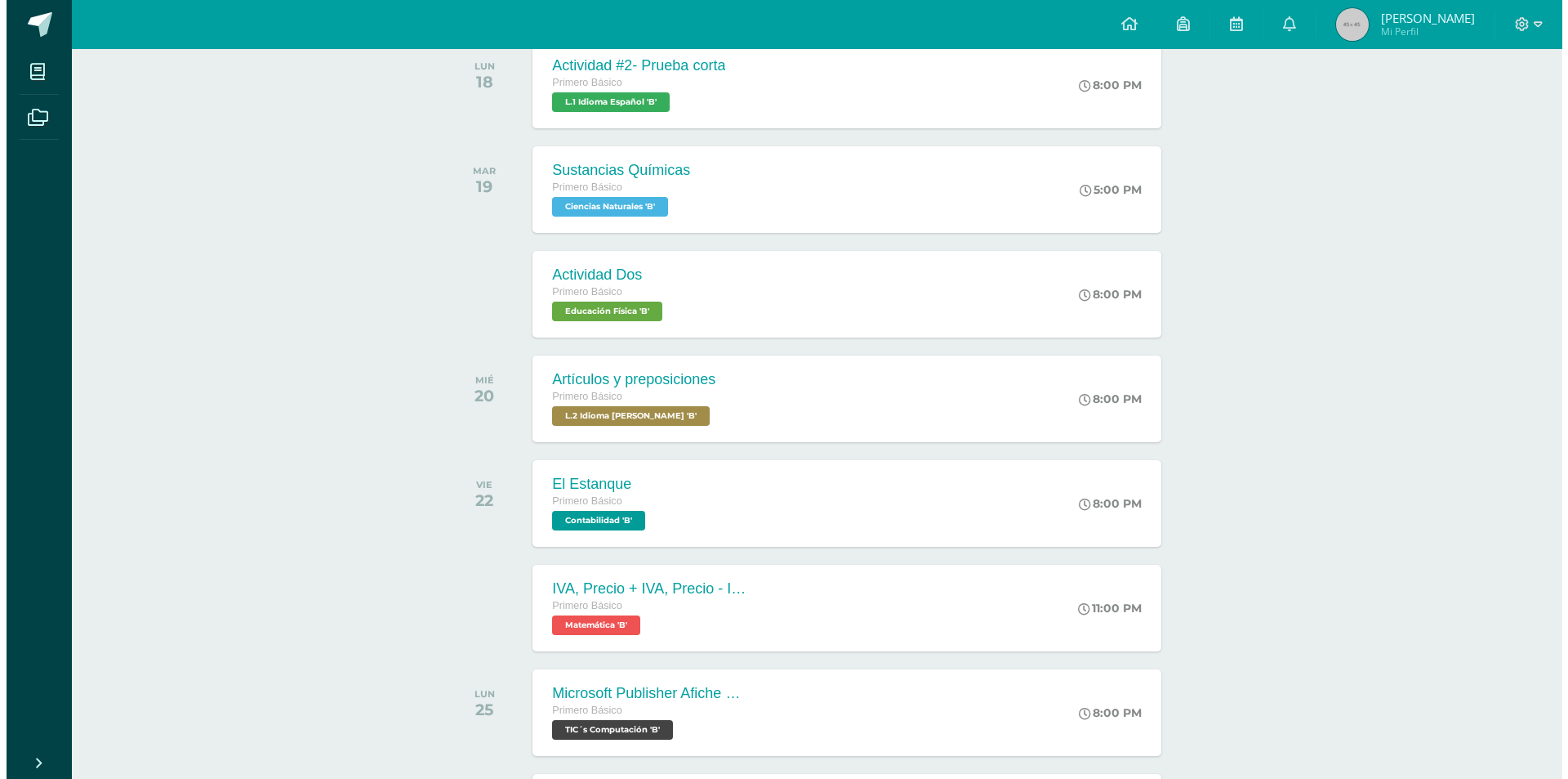
scroll to position [899, 0]
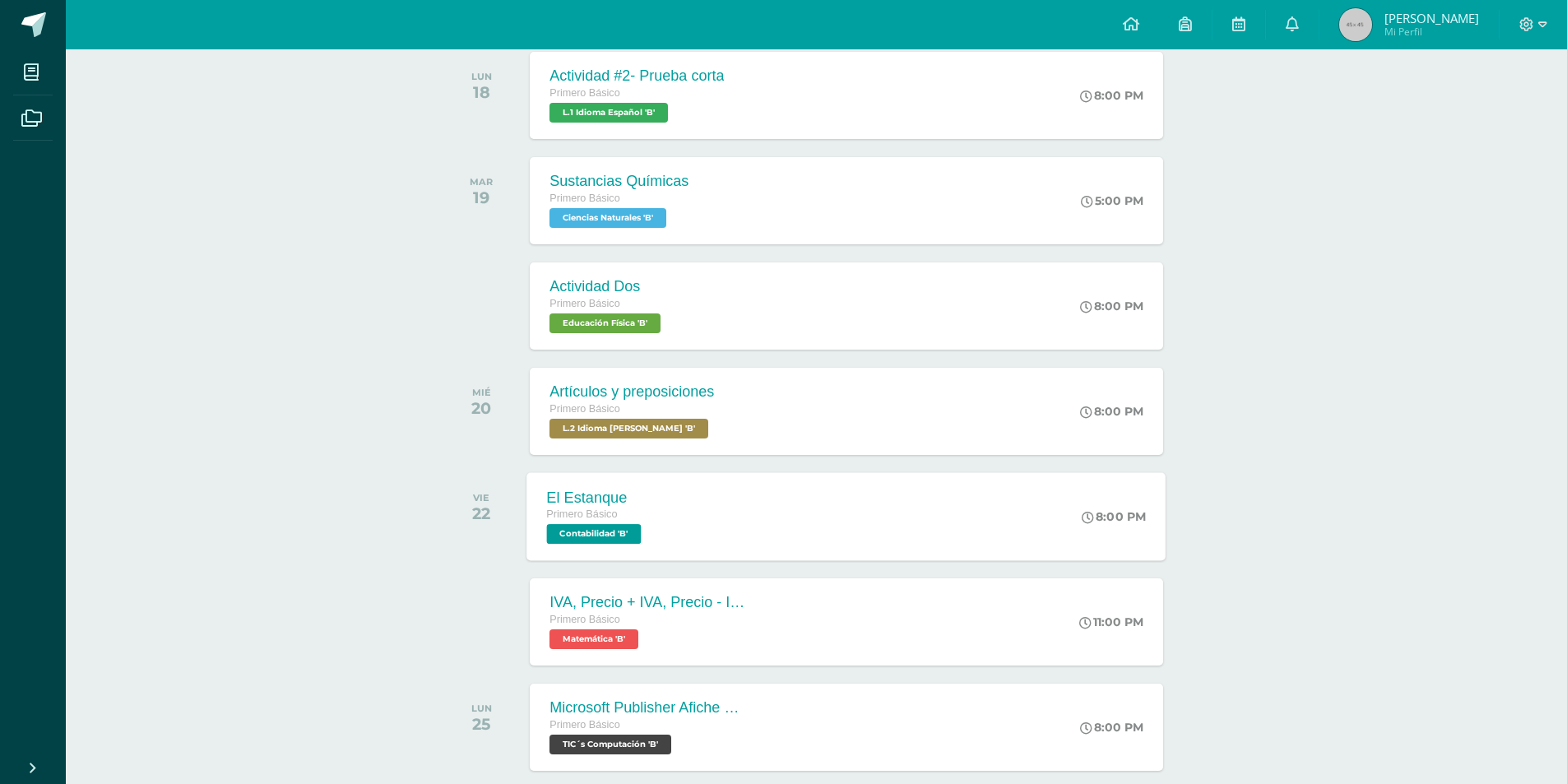
click at [743, 504] on div "El Estanque Primero Básico Contabilidad 'B' 8:00 PM El Estanque Contabilidad Ca…" at bounding box center [847, 516] width 639 height 88
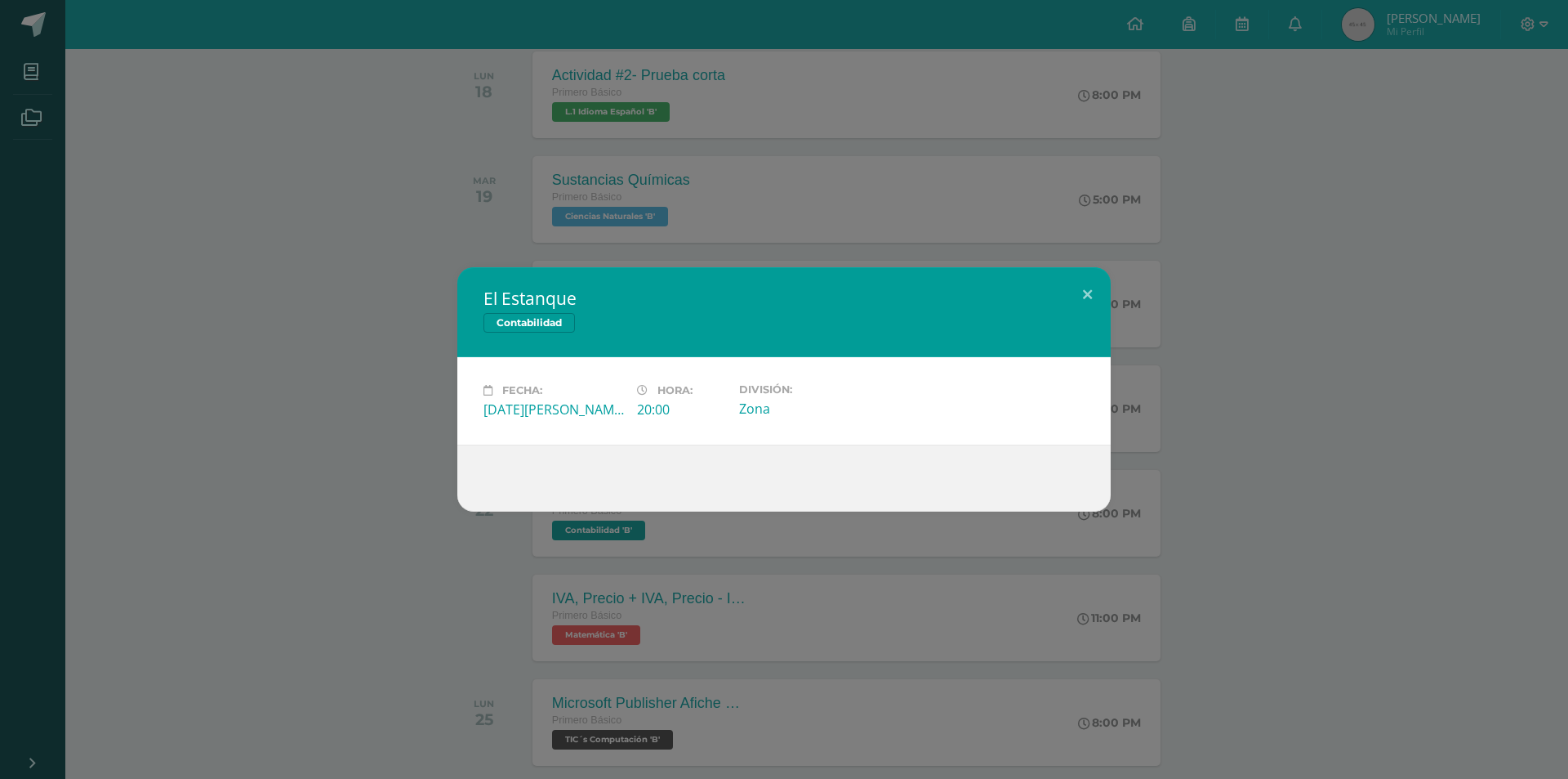
click at [213, 652] on div "El Estanque Contabilidad Fecha: [DATE][PERSON_NAME] Hora: 20:00 División: Zona" at bounding box center [784, 390] width 1568 height 779
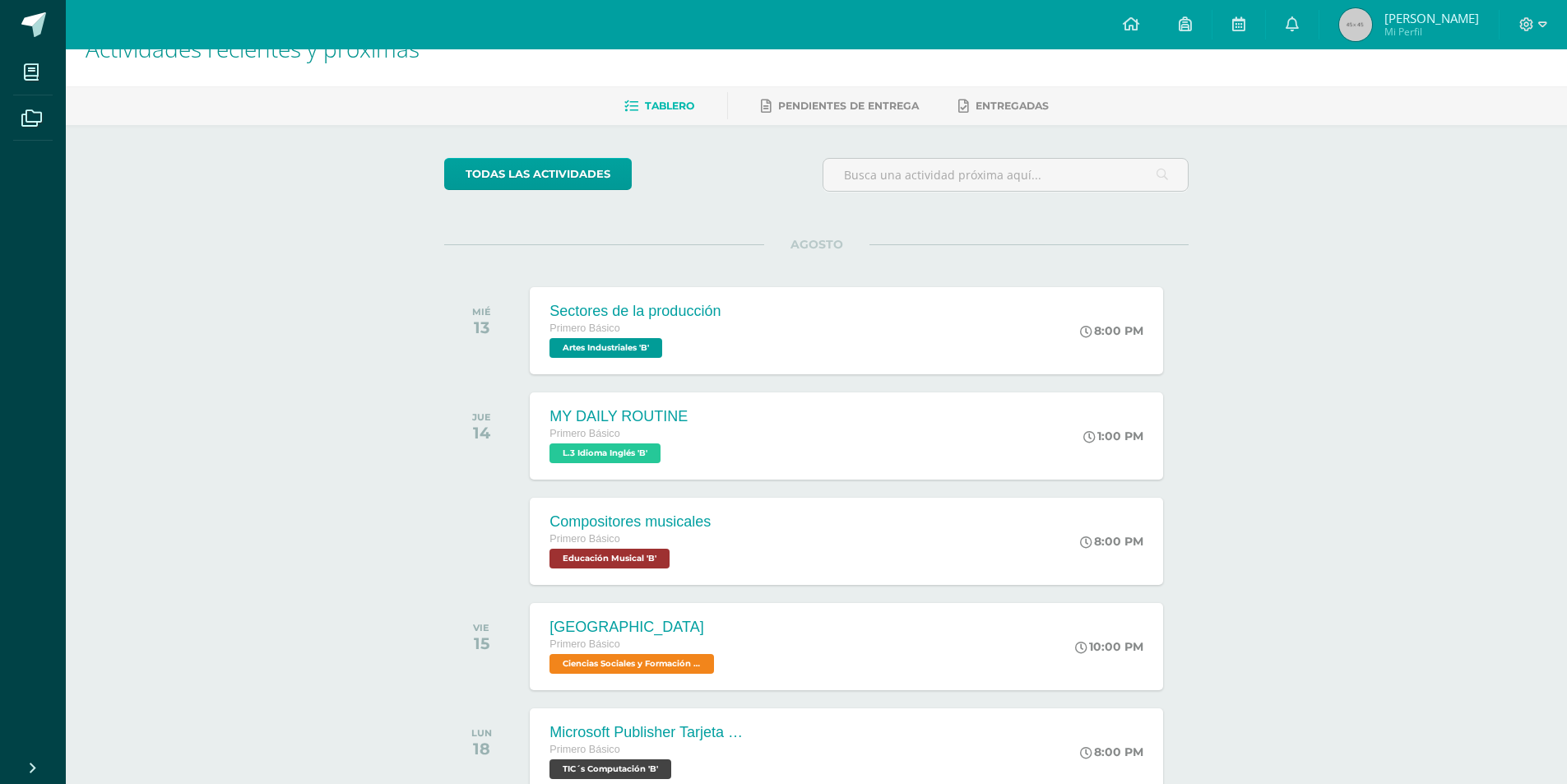
scroll to position [0, 0]
